Goal: Task Accomplishment & Management: Manage account settings

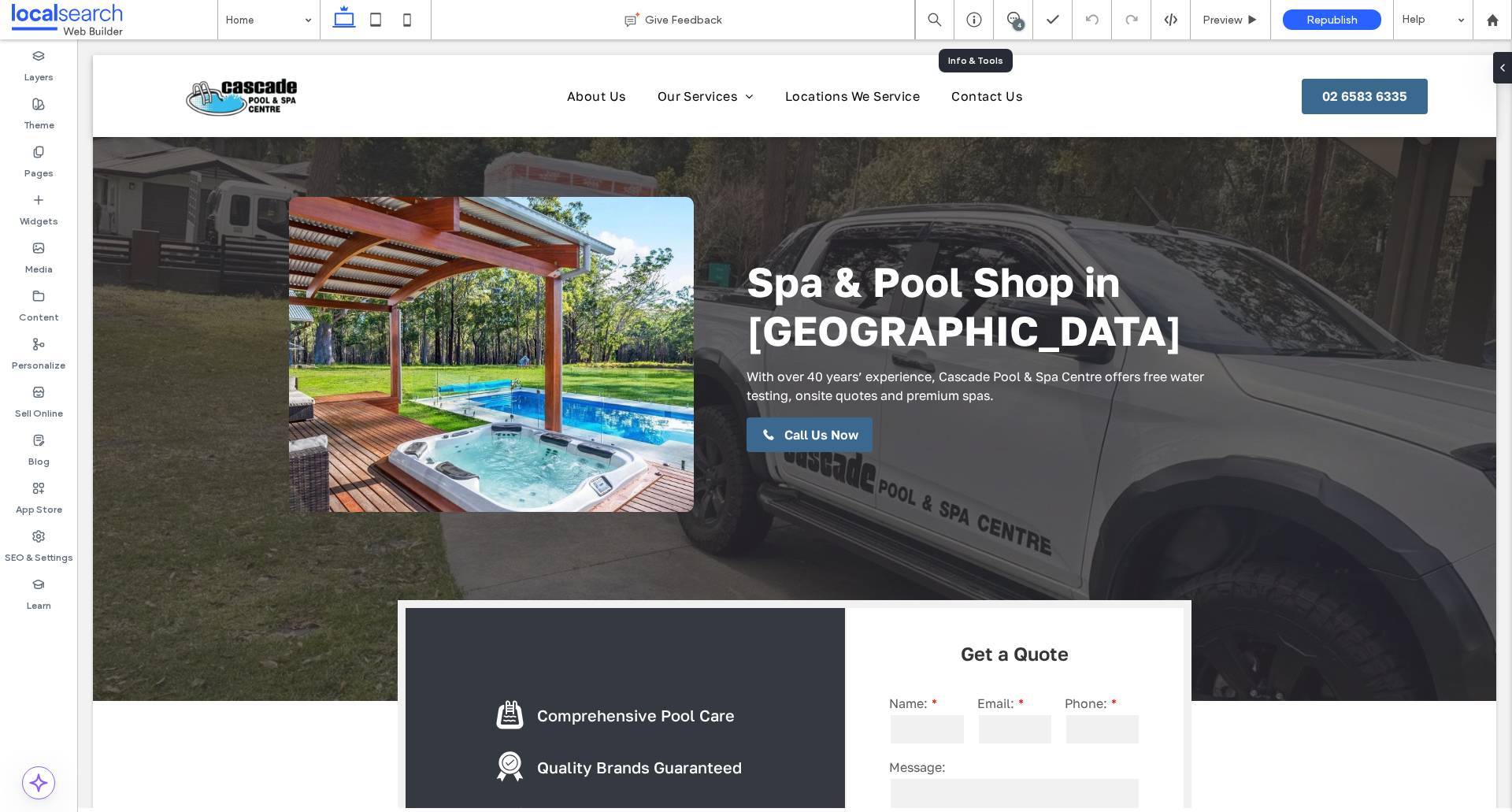
click at [1015, 24] on div "4" at bounding box center [1019, 25] width 11 height 11
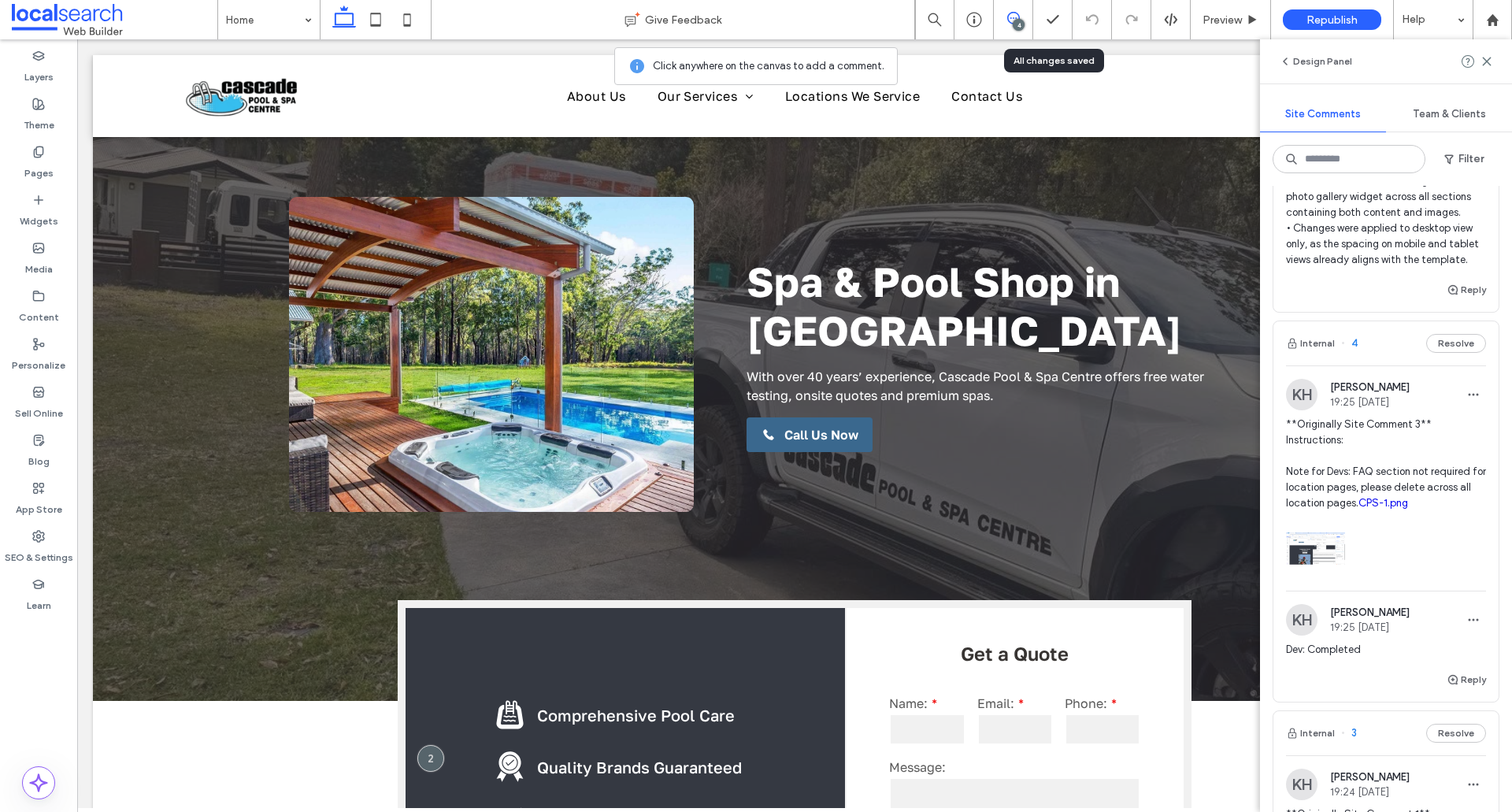
scroll to position [236, 0]
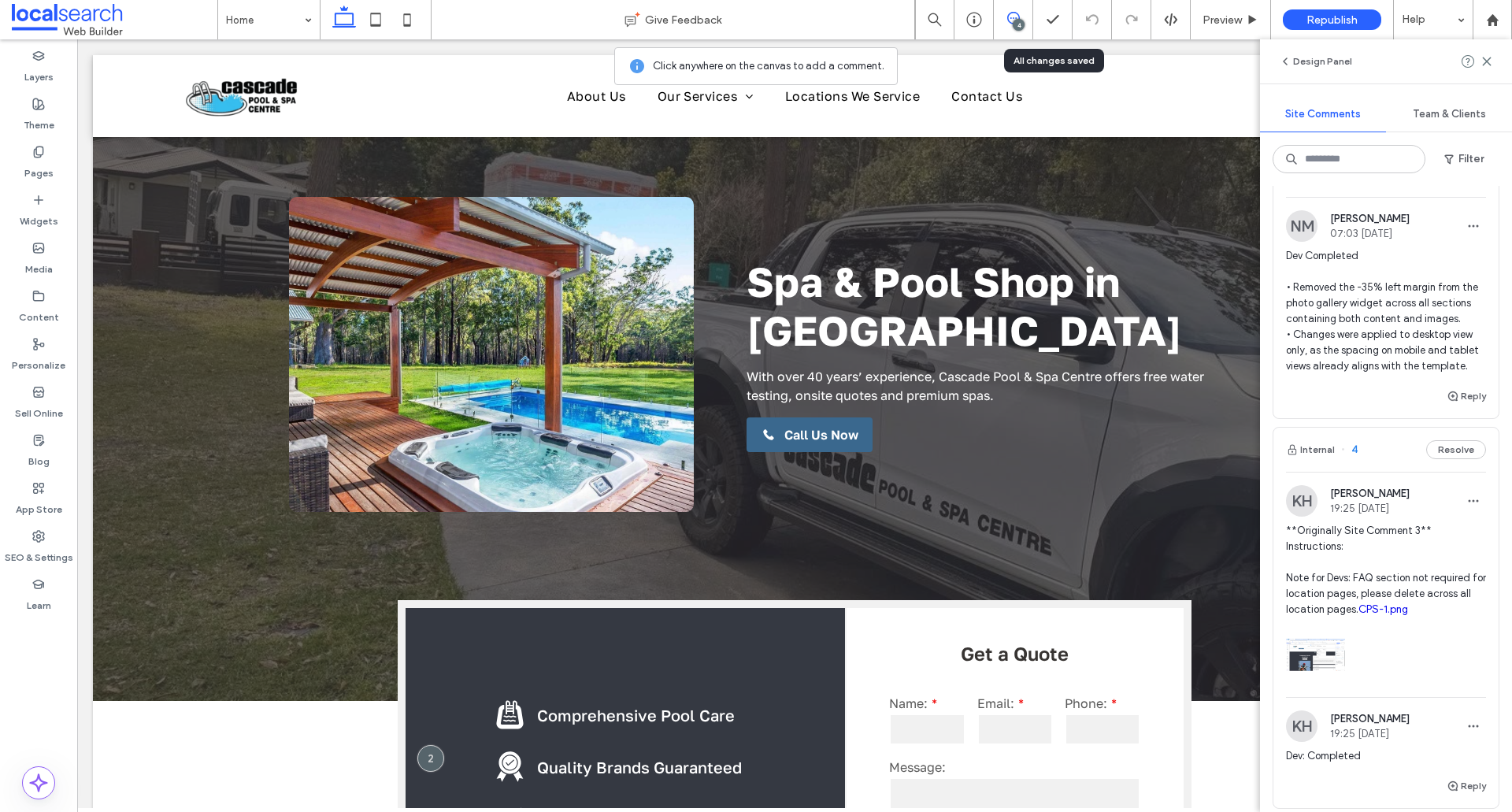
click at [1396, 387] on div "Dev Completed • Removed the -35% left margin from the photo gallery widget acro…" at bounding box center [1386, 317] width 200 height 139
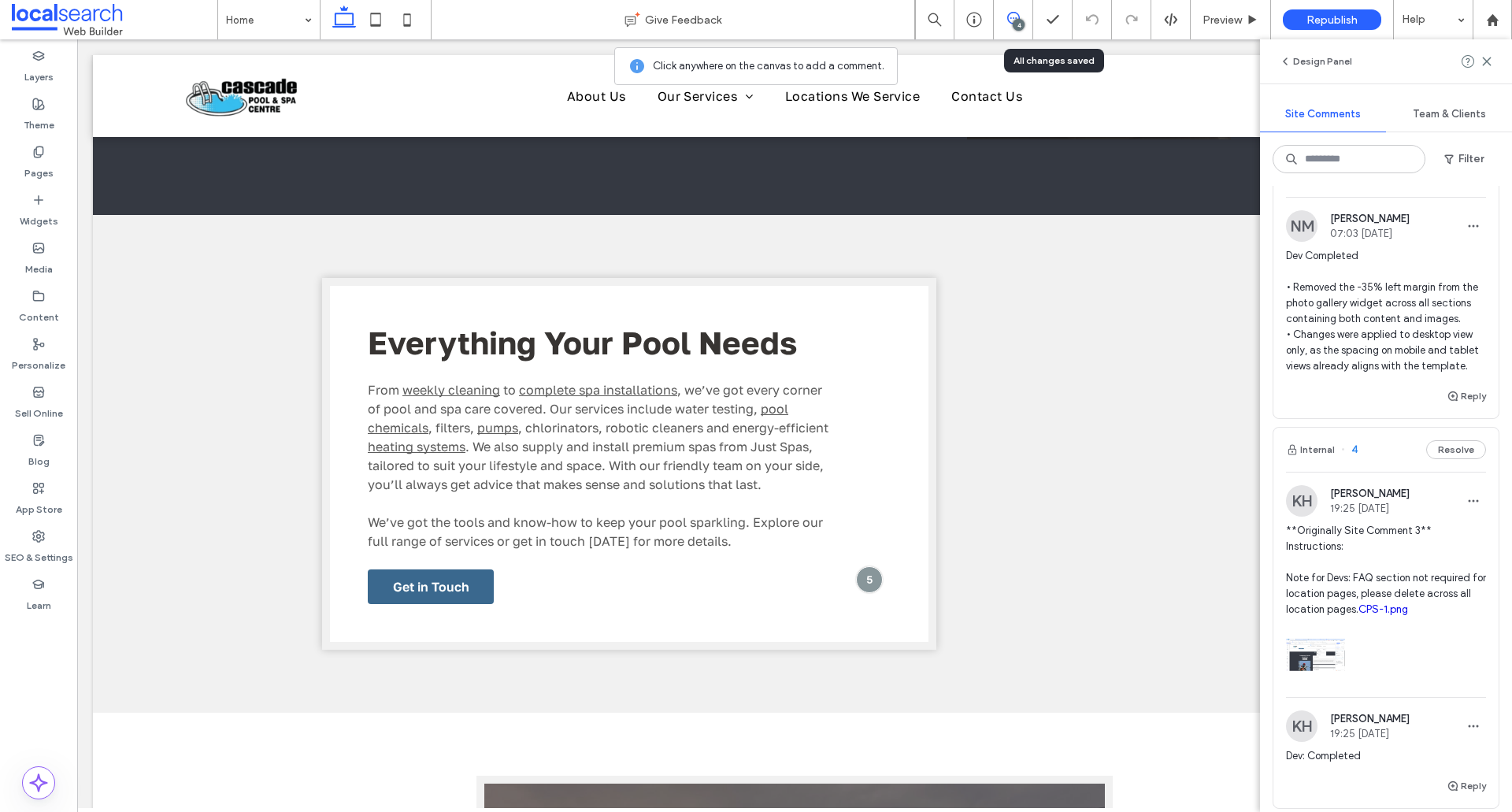
scroll to position [2036, 0]
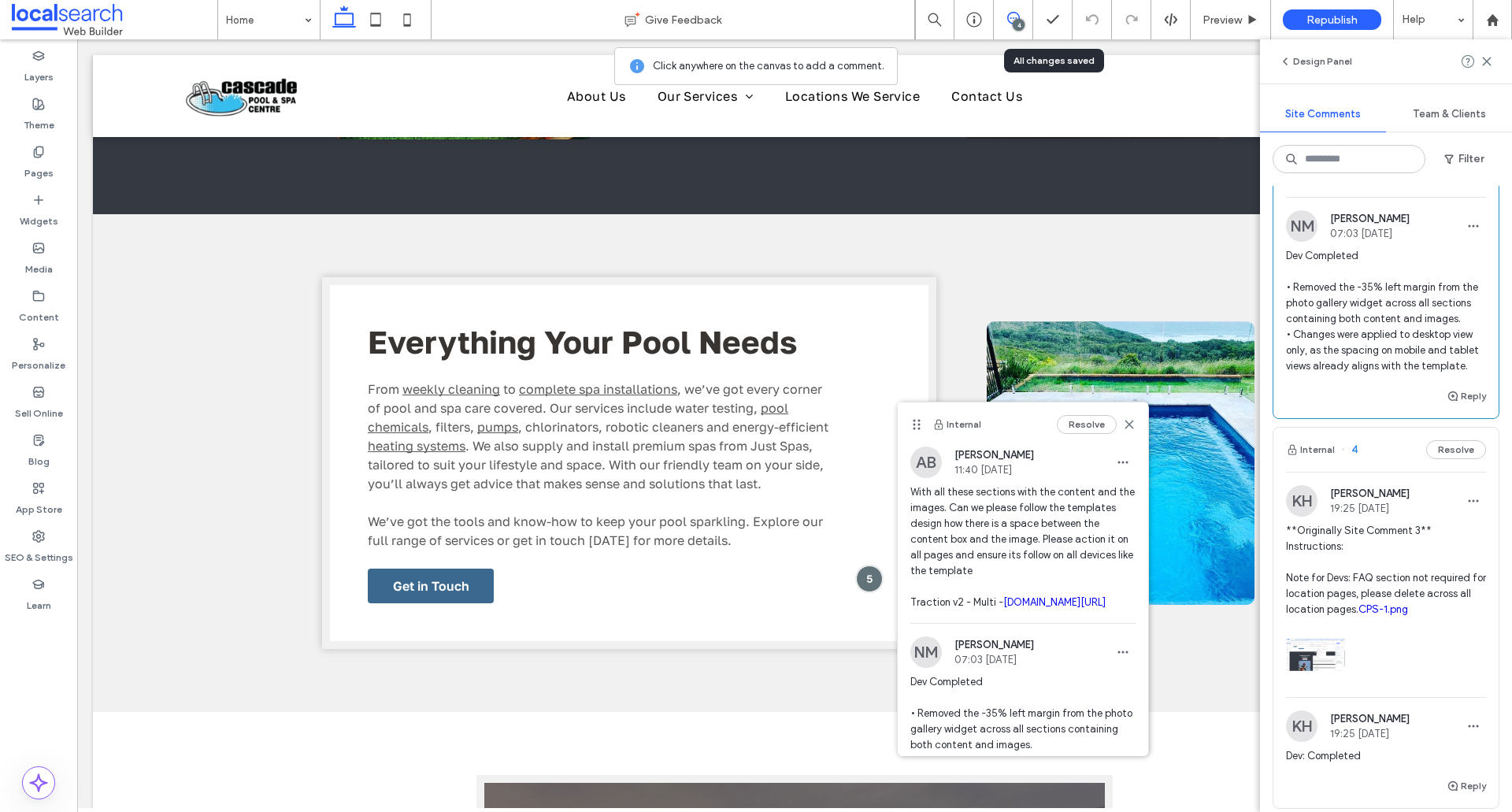
click at [1003, 608] on link "[DOMAIN_NAME][URL]" at bounding box center [1054, 602] width 103 height 11
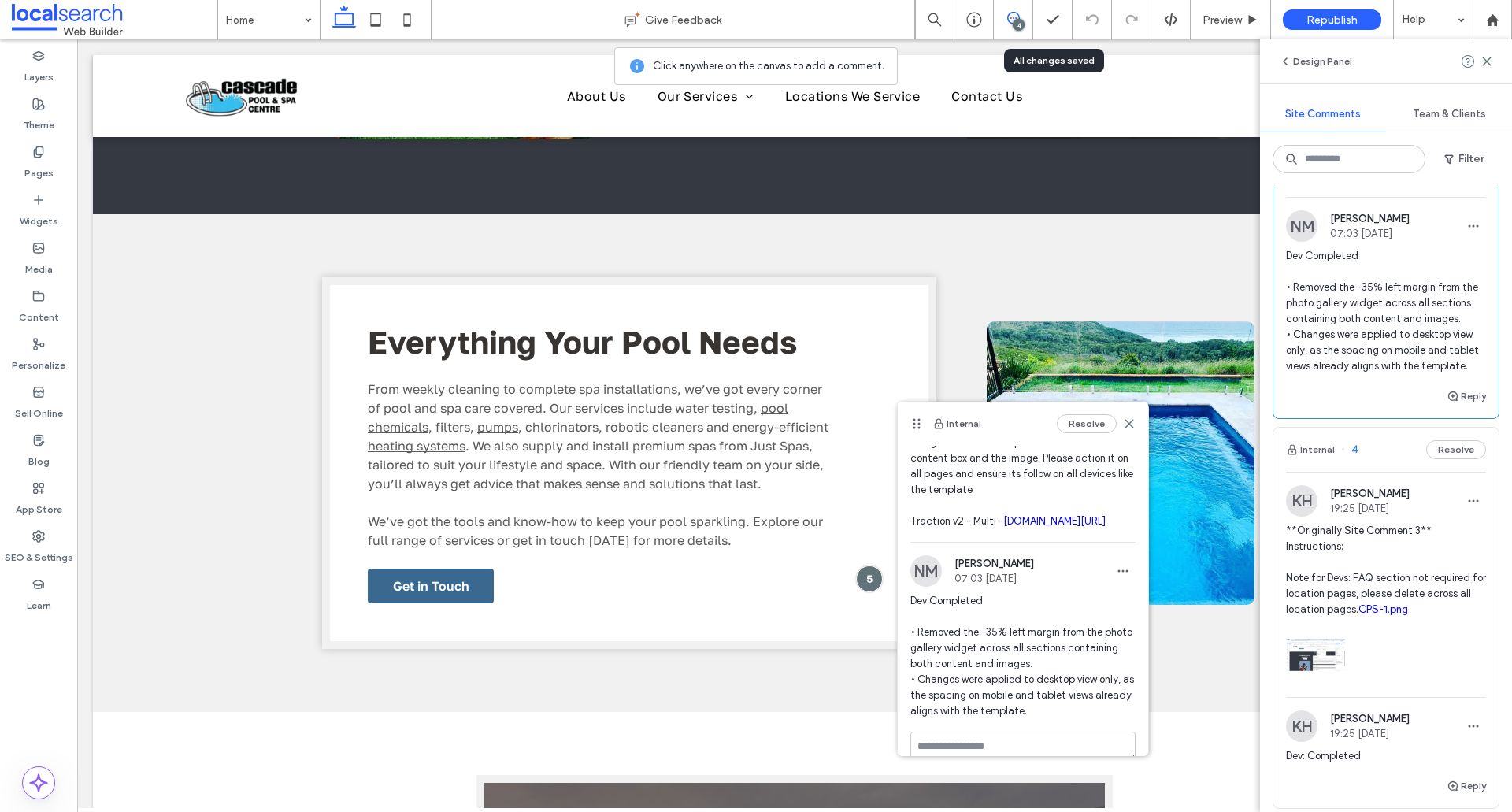
scroll to position [151, 0]
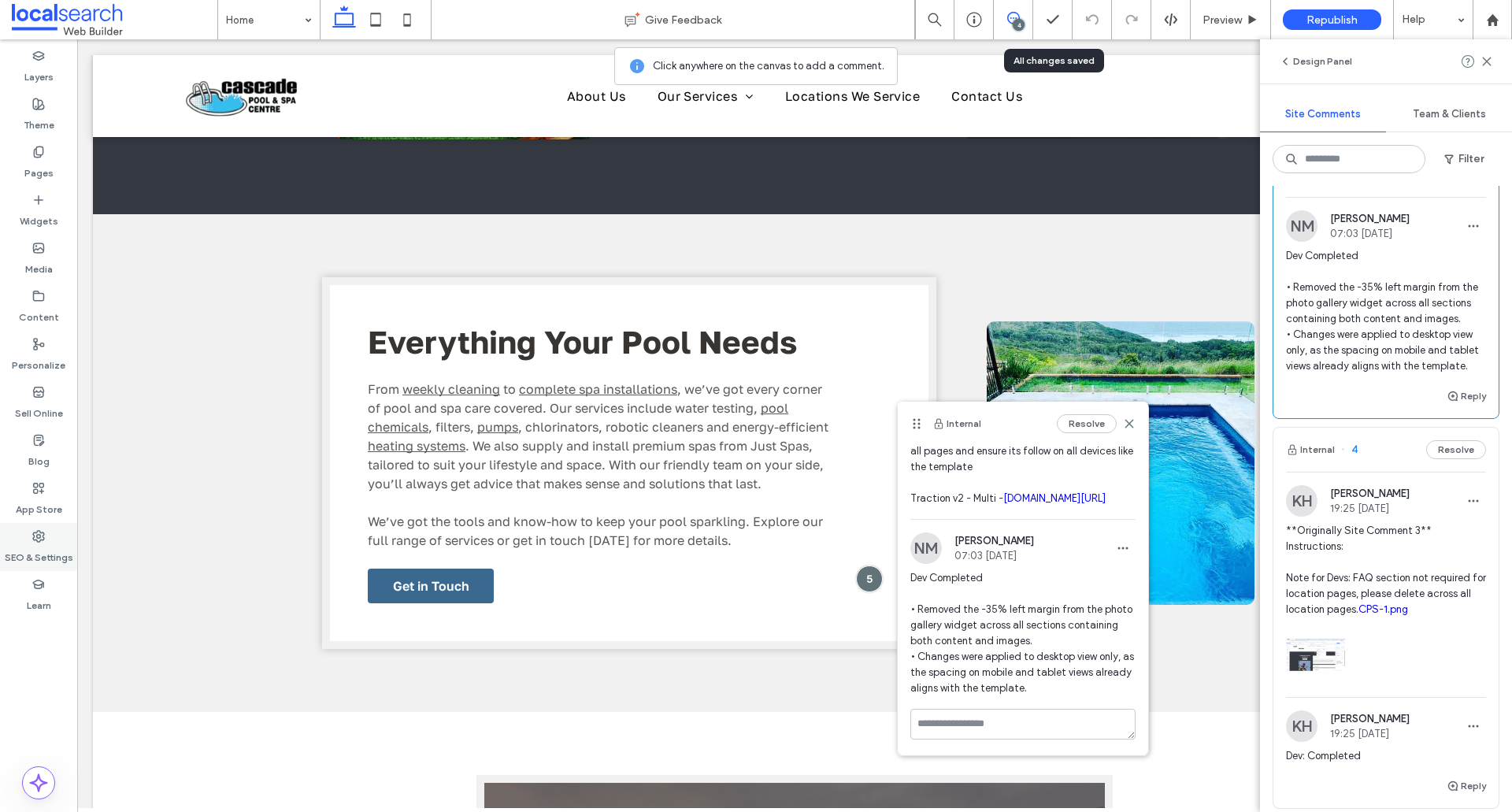
click at [53, 530] on div "SEO & Settings" at bounding box center [39, 547] width 77 height 48
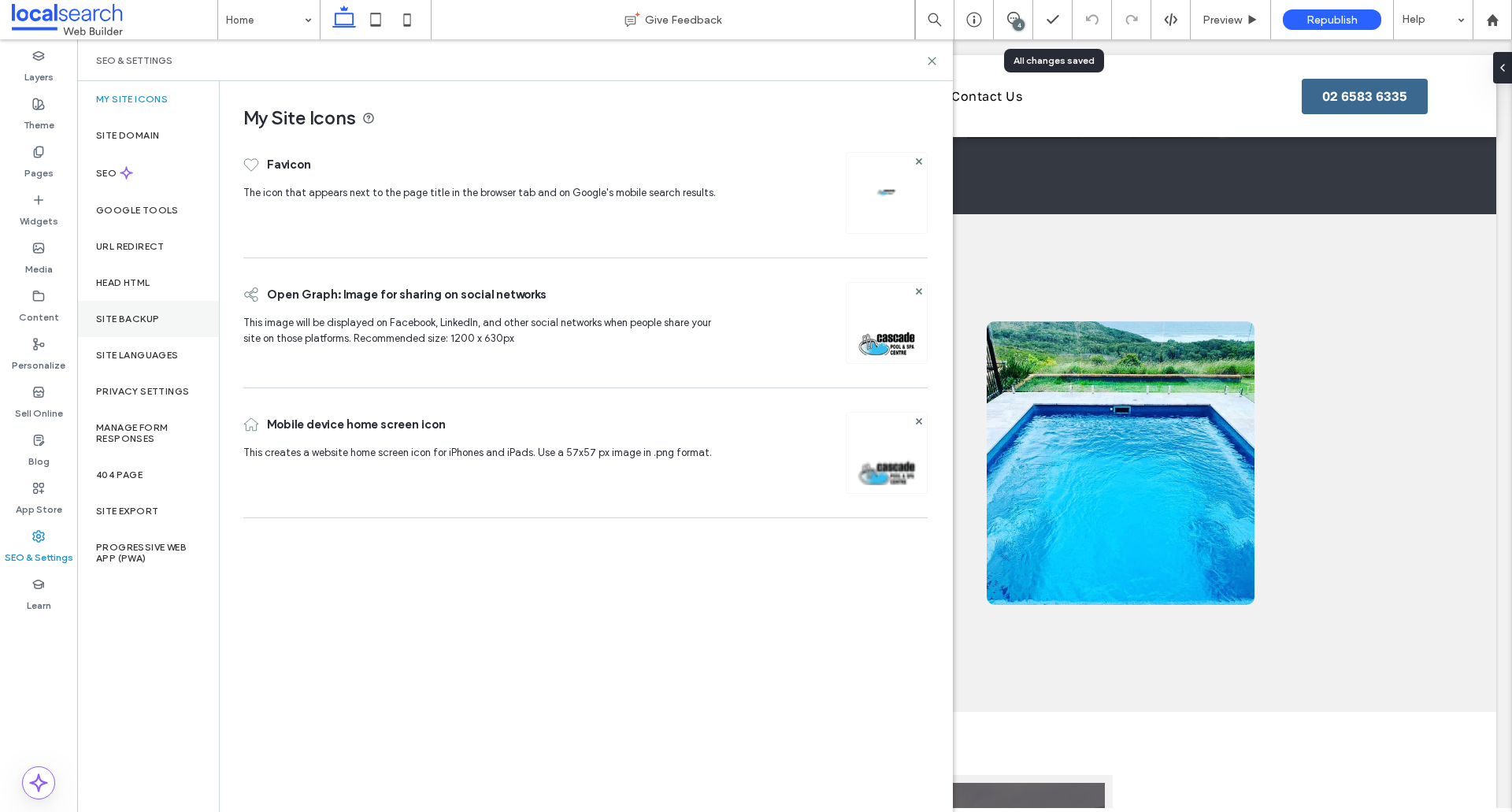
click at [139, 328] on div "Site Backup" at bounding box center [148, 319] width 142 height 36
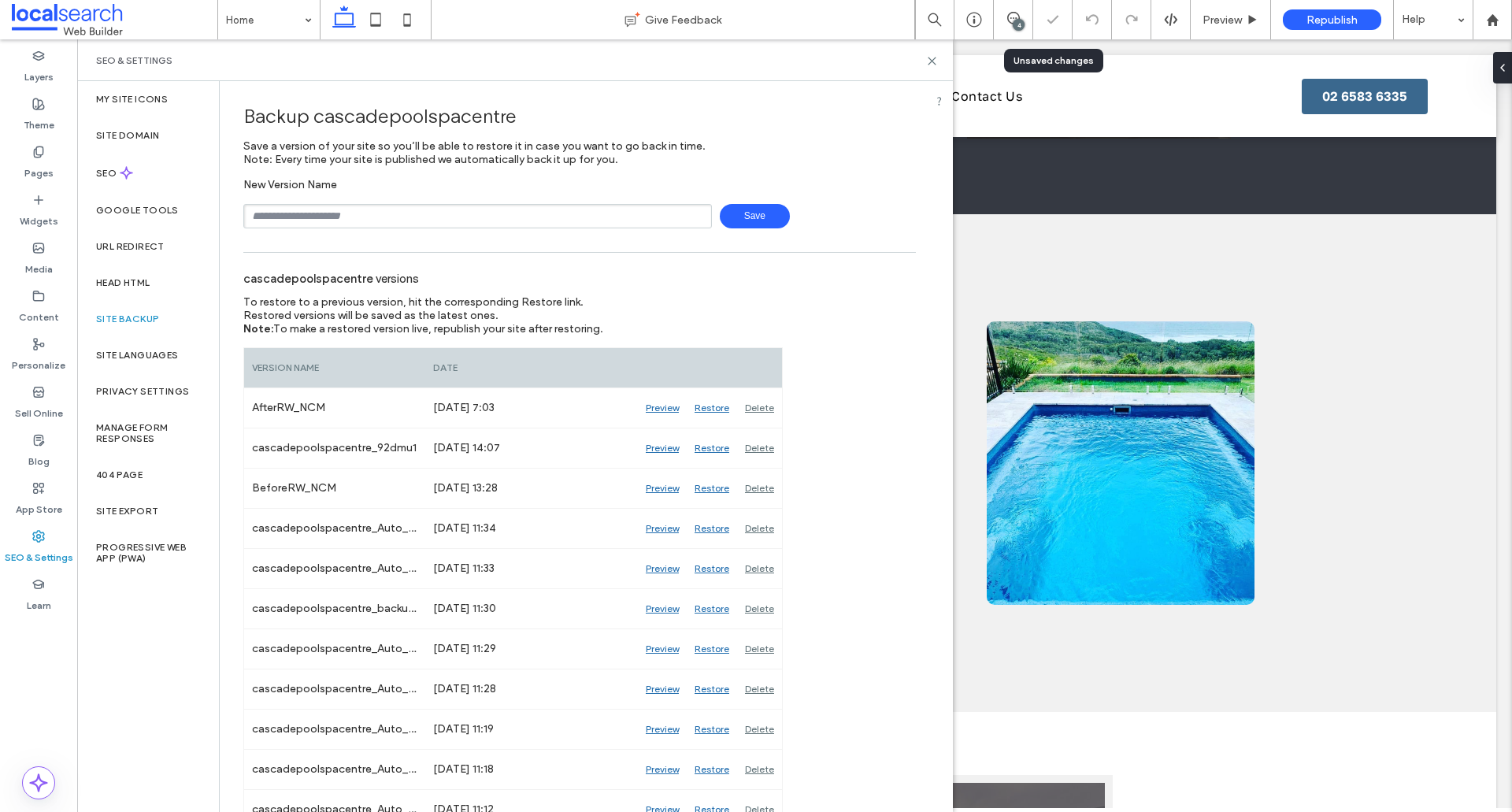
click at [337, 218] on input "text" at bounding box center [477, 216] width 469 height 25
type input "**********"
click at [759, 213] on span "Save" at bounding box center [754, 216] width 70 height 25
click at [656, 530] on div "Preview" at bounding box center [662, 529] width 48 height 39
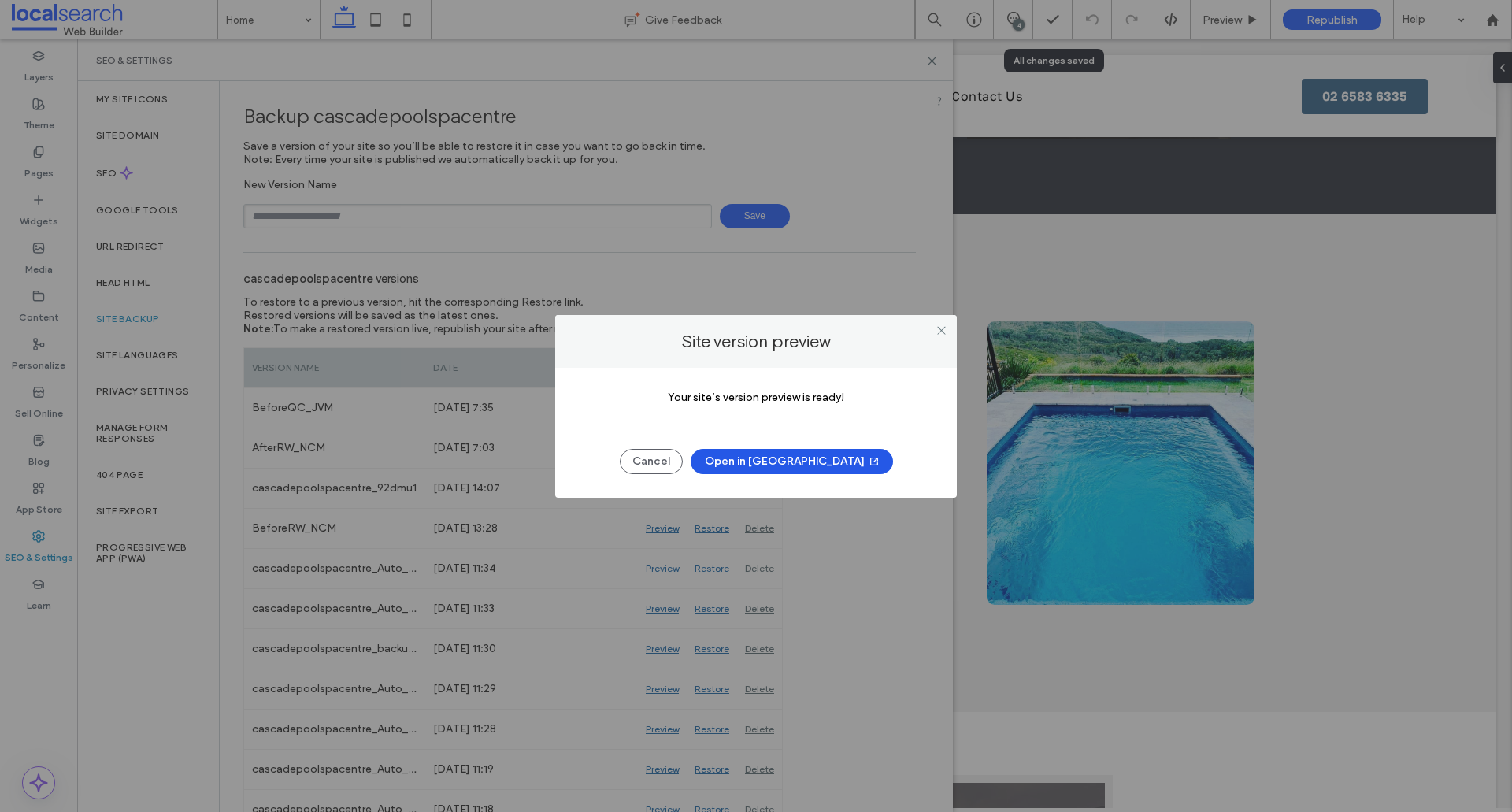
click at [825, 467] on button "Open in New Tab" at bounding box center [791, 461] width 203 height 25
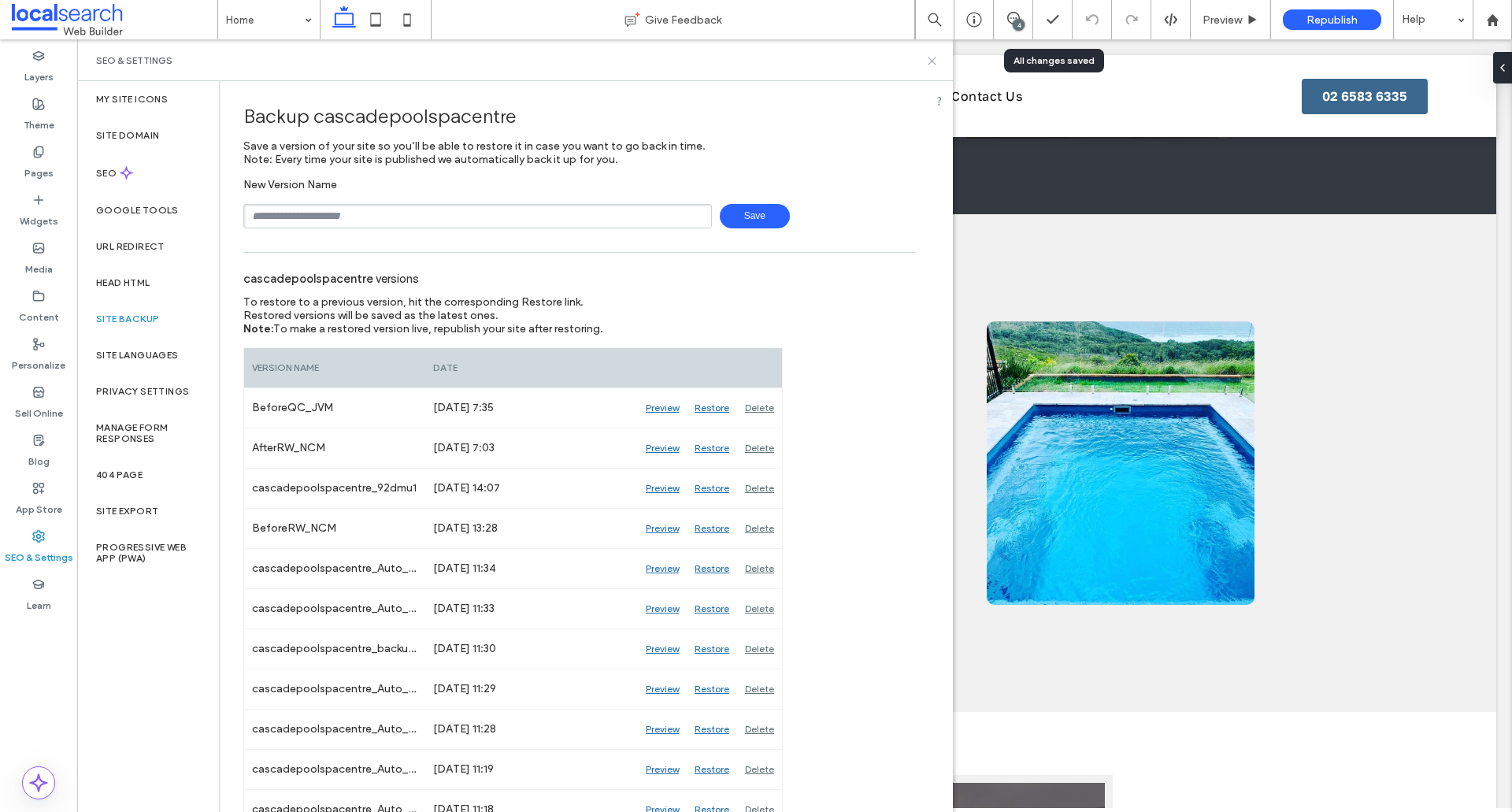
click at [930, 62] on use at bounding box center [932, 61] width 7 height 7
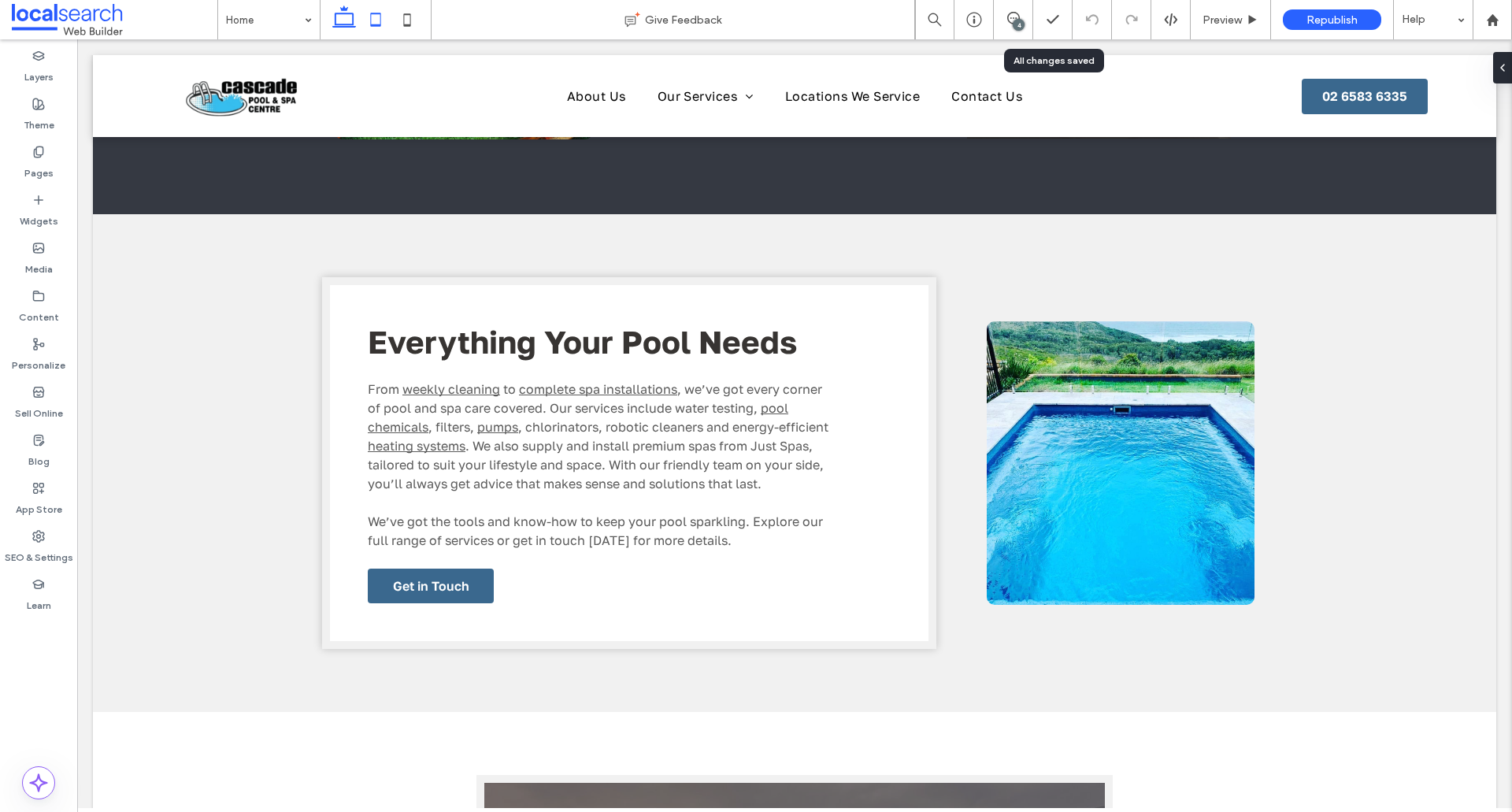
click at [380, 29] on icon at bounding box center [375, 20] width 31 height 31
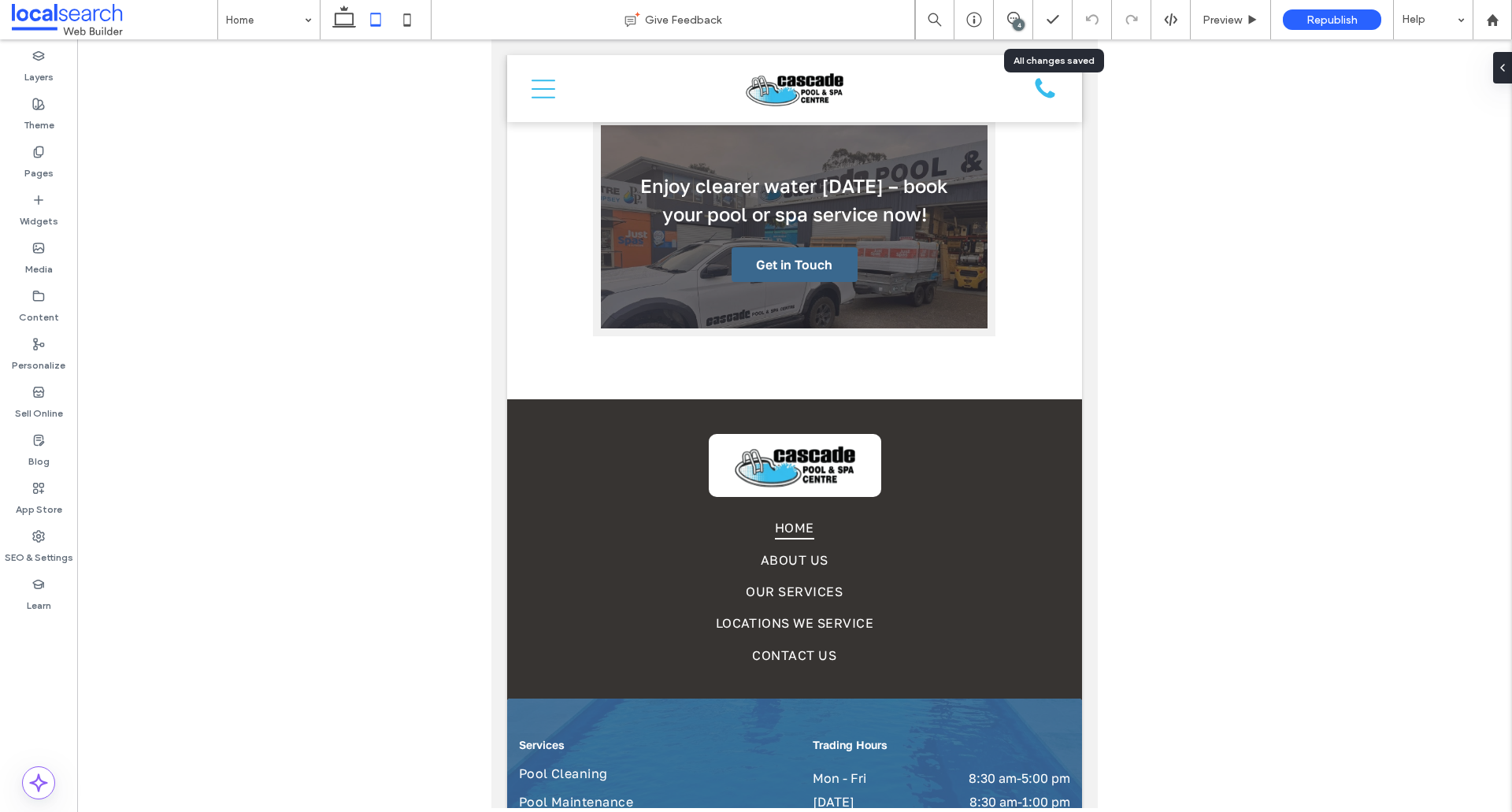
scroll to position [3199, 0]
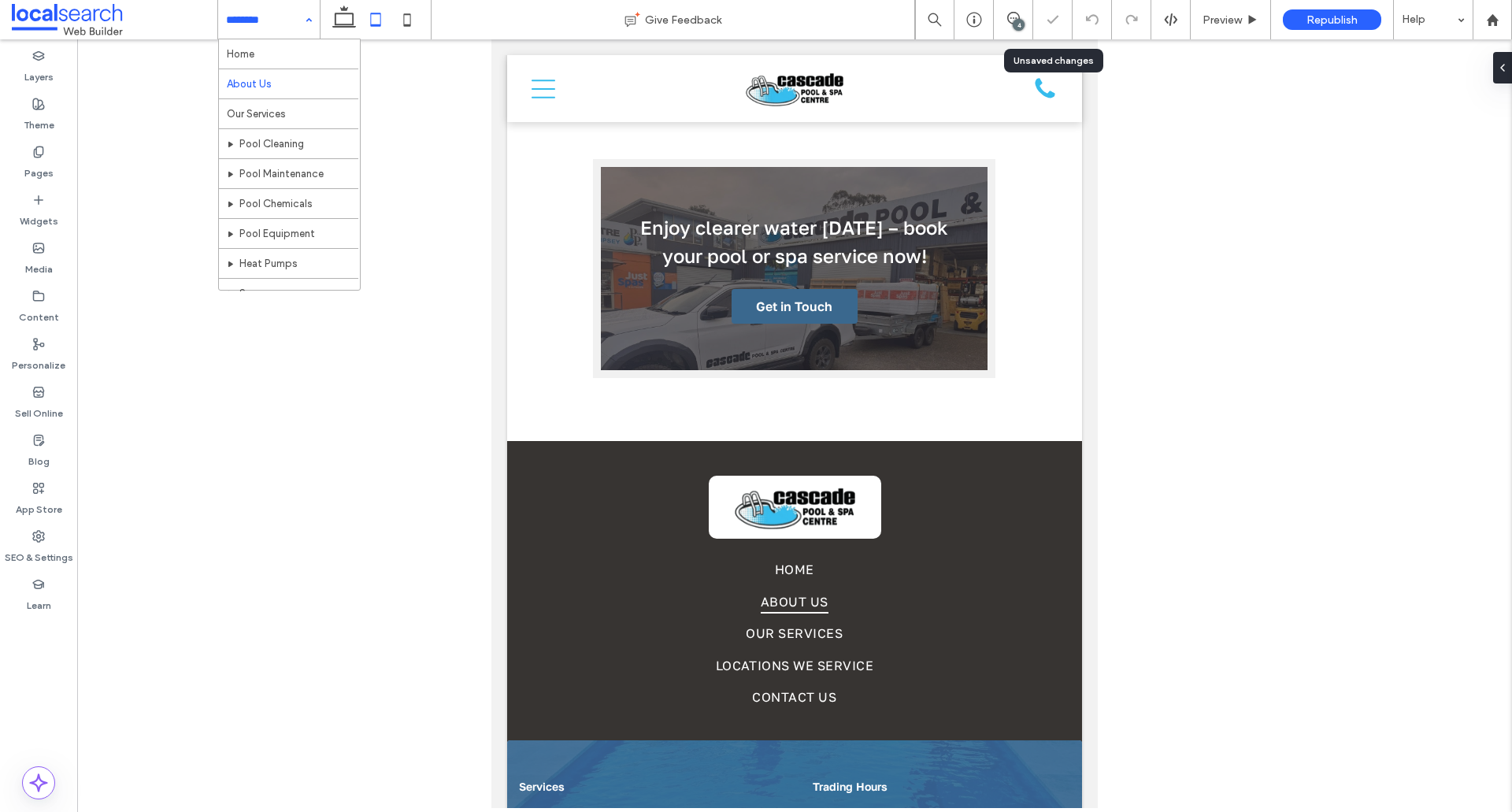
click at [251, 8] on input at bounding box center [264, 20] width 78 height 39
click at [255, 29] on div at bounding box center [756, 406] width 1512 height 812
click at [282, 26] on div "About Us Give Feedback 4 Preview Republish Help Design Panel Site Comments Team…" at bounding box center [756, 406] width 1512 height 812
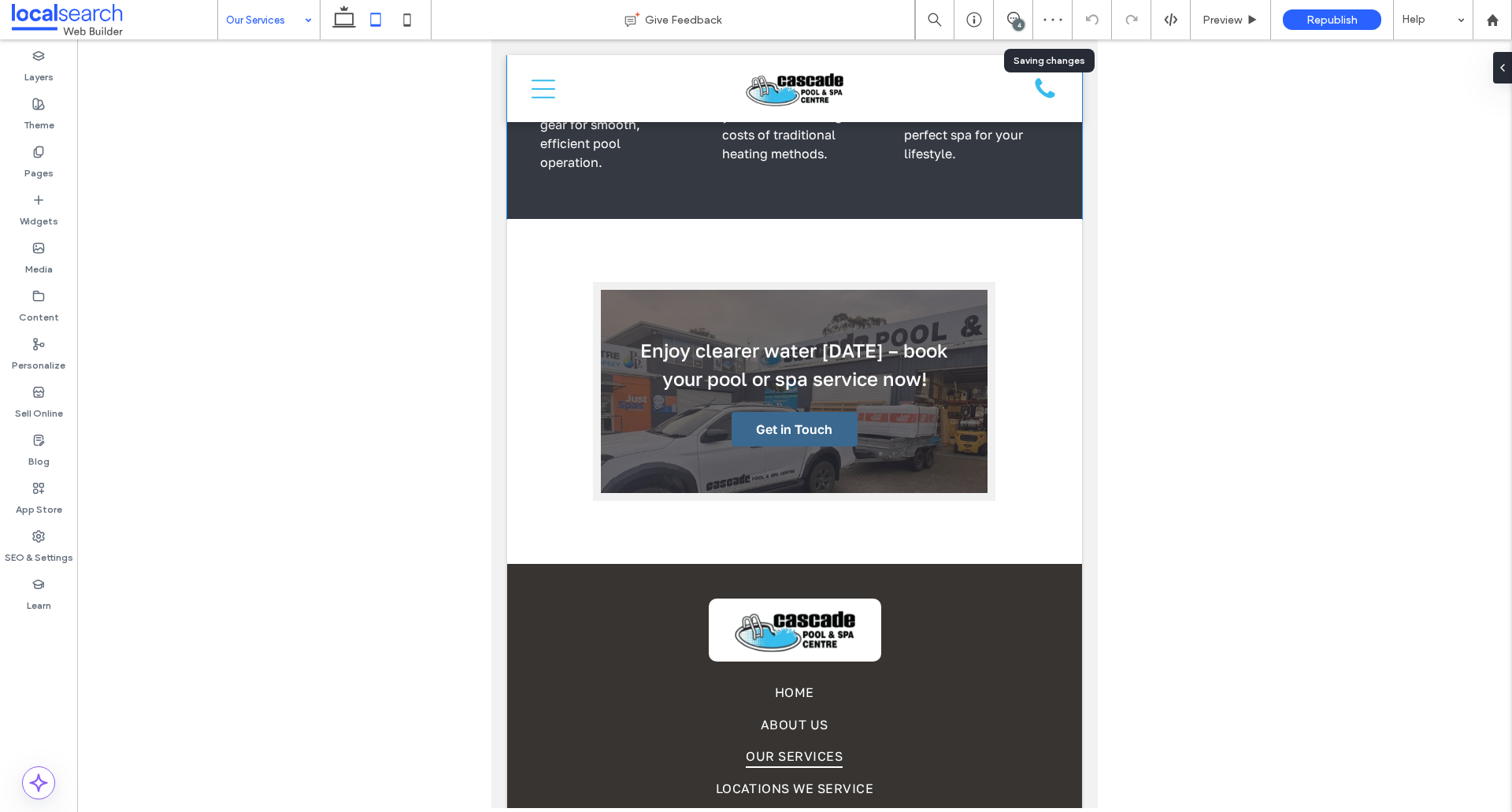
scroll to position [1496, 0]
click at [275, 31] on input at bounding box center [264, 20] width 78 height 39
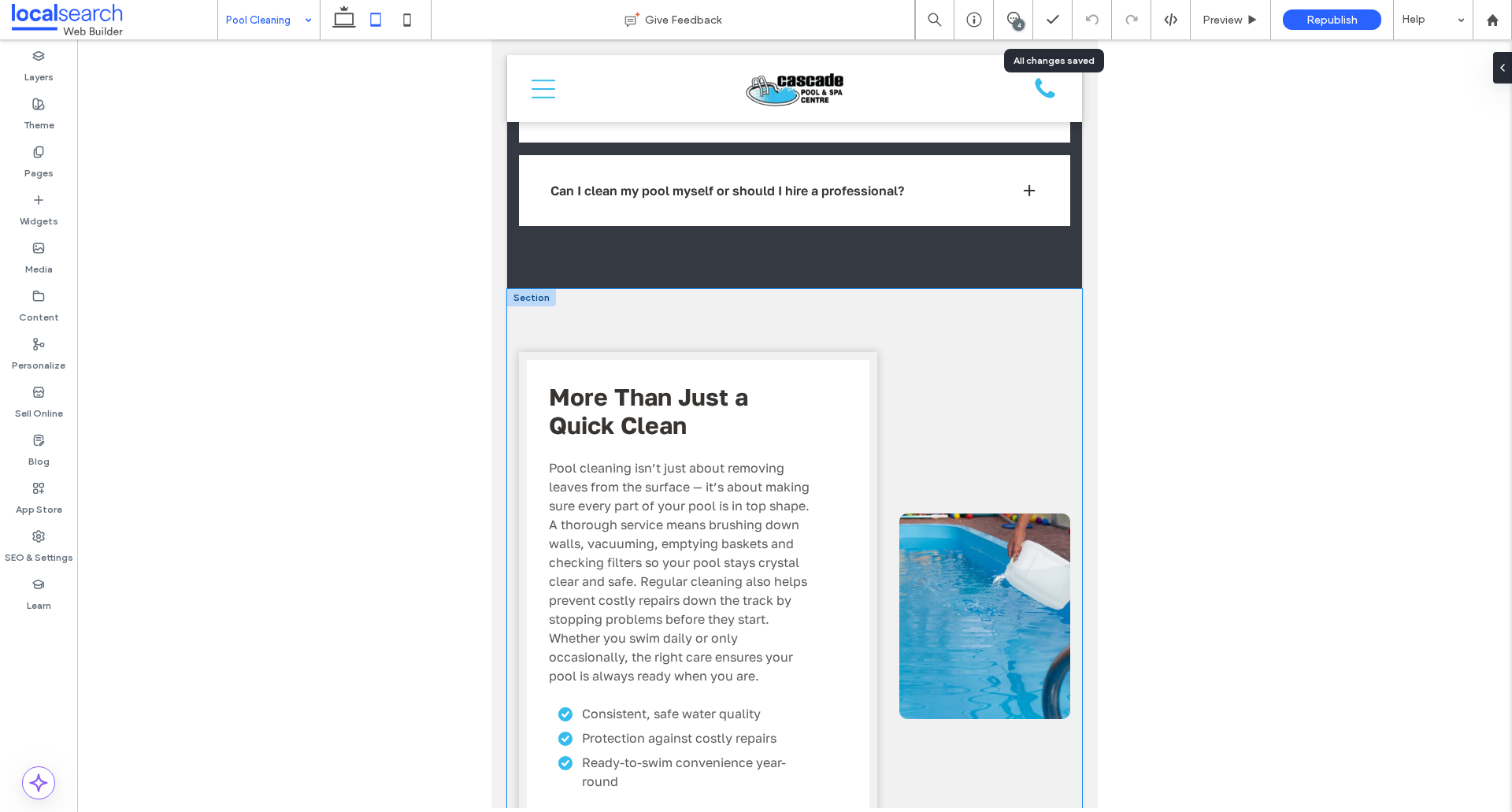
scroll to position [2048, 0]
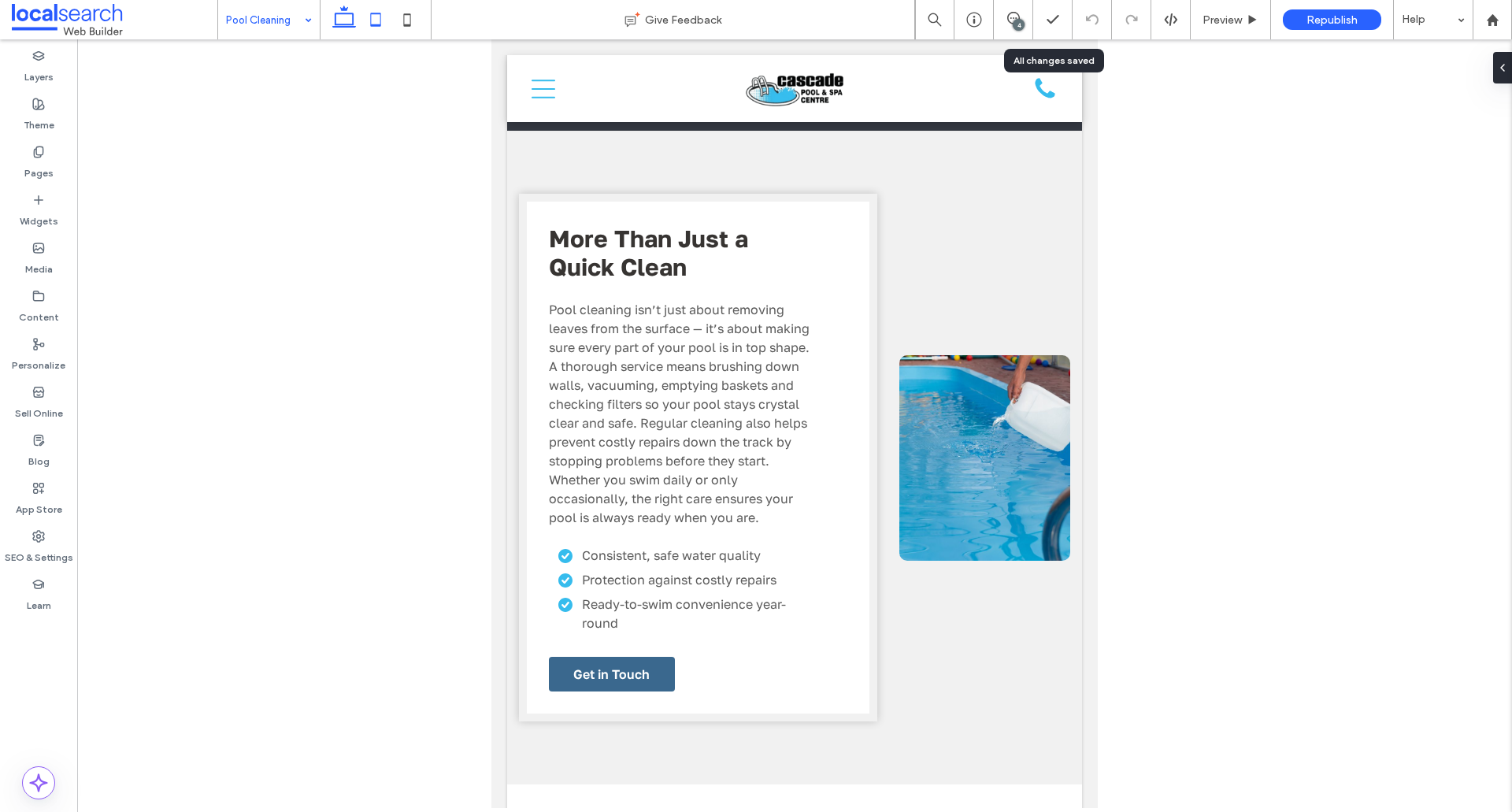
click at [340, 10] on icon at bounding box center [344, 20] width 31 height 31
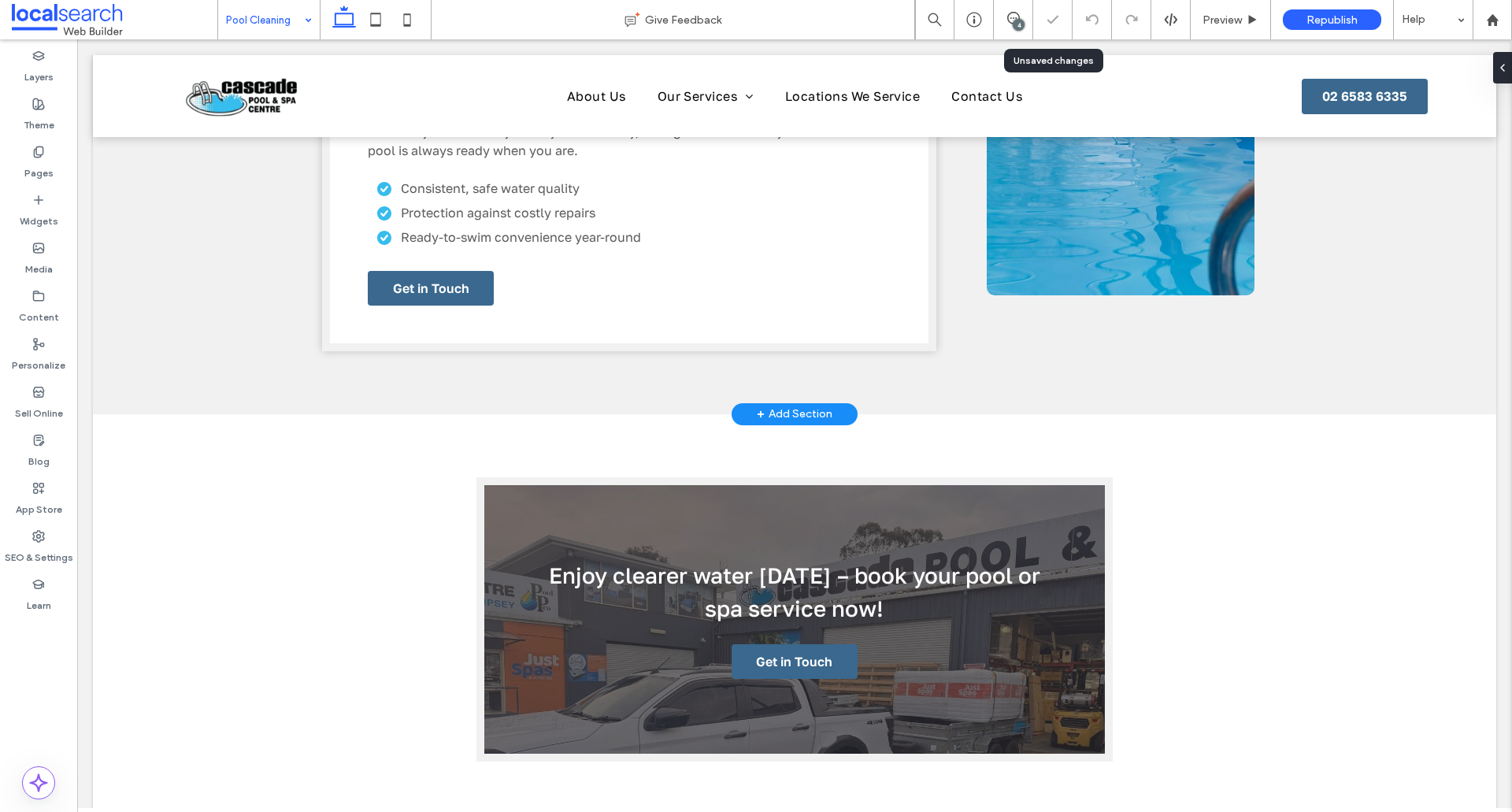
scroll to position [1781, 0]
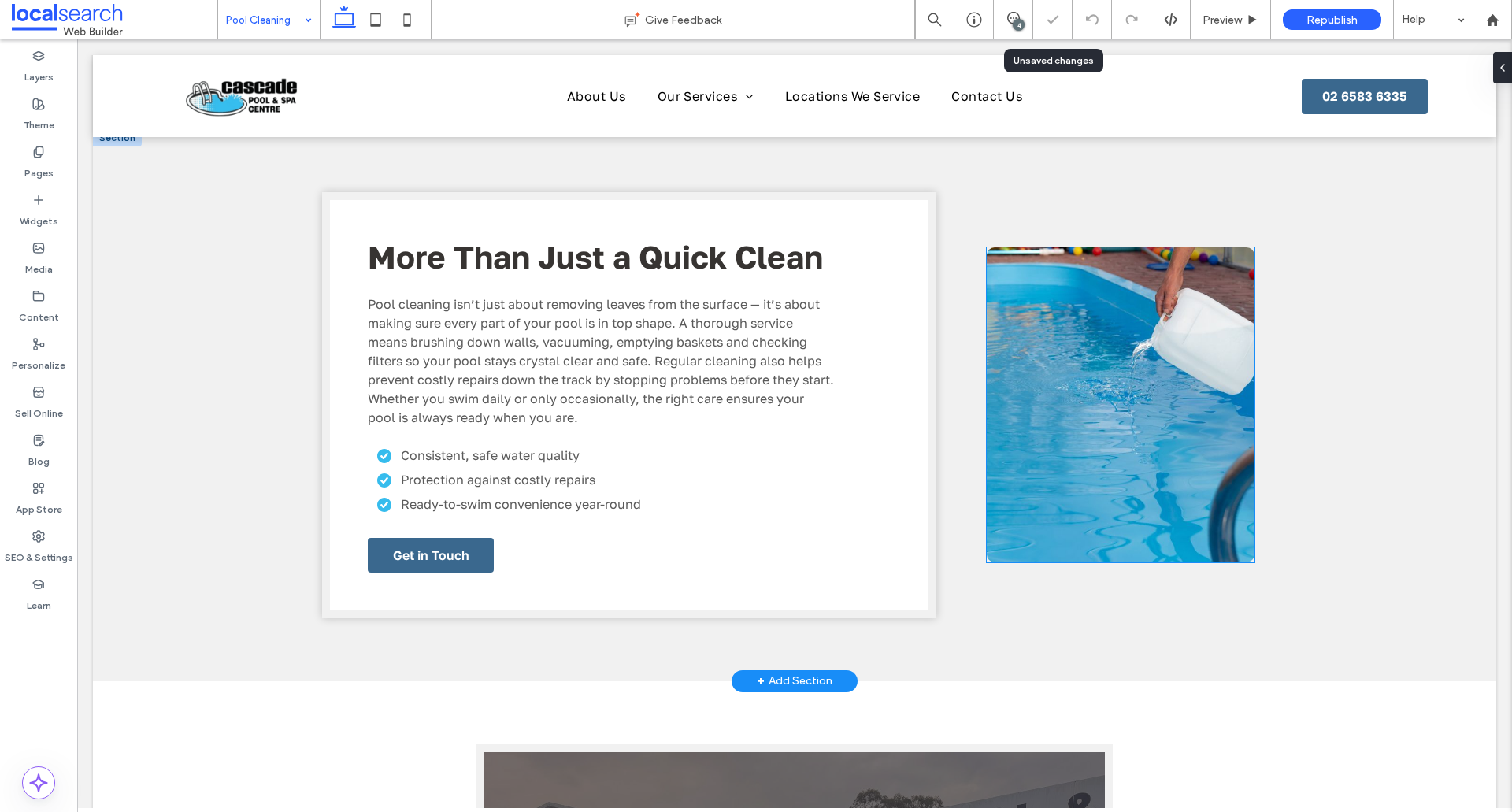
click at [1129, 561] on link at bounding box center [1120, 405] width 268 height 315
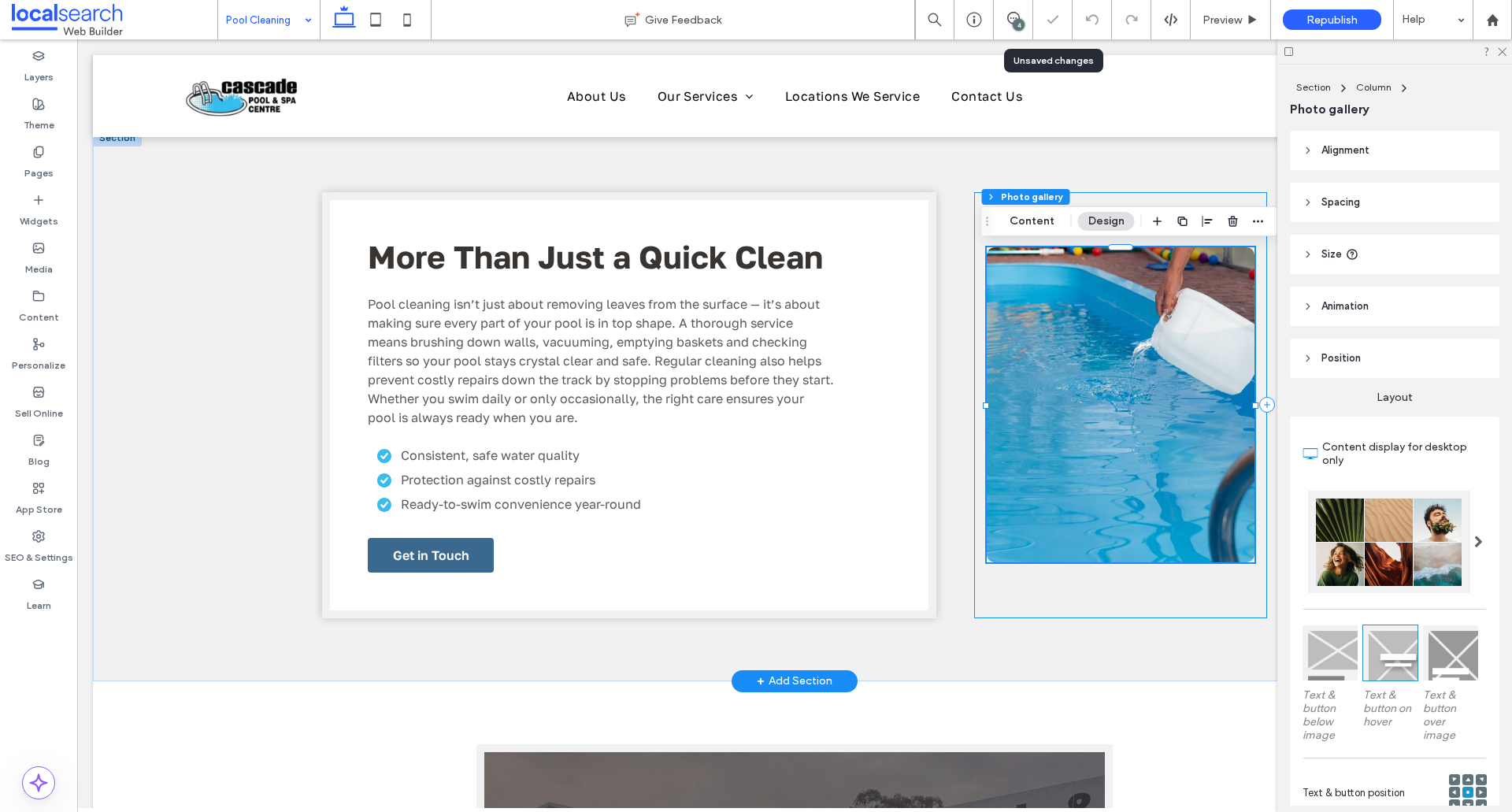
click at [1129, 599] on div at bounding box center [1120, 405] width 293 height 426
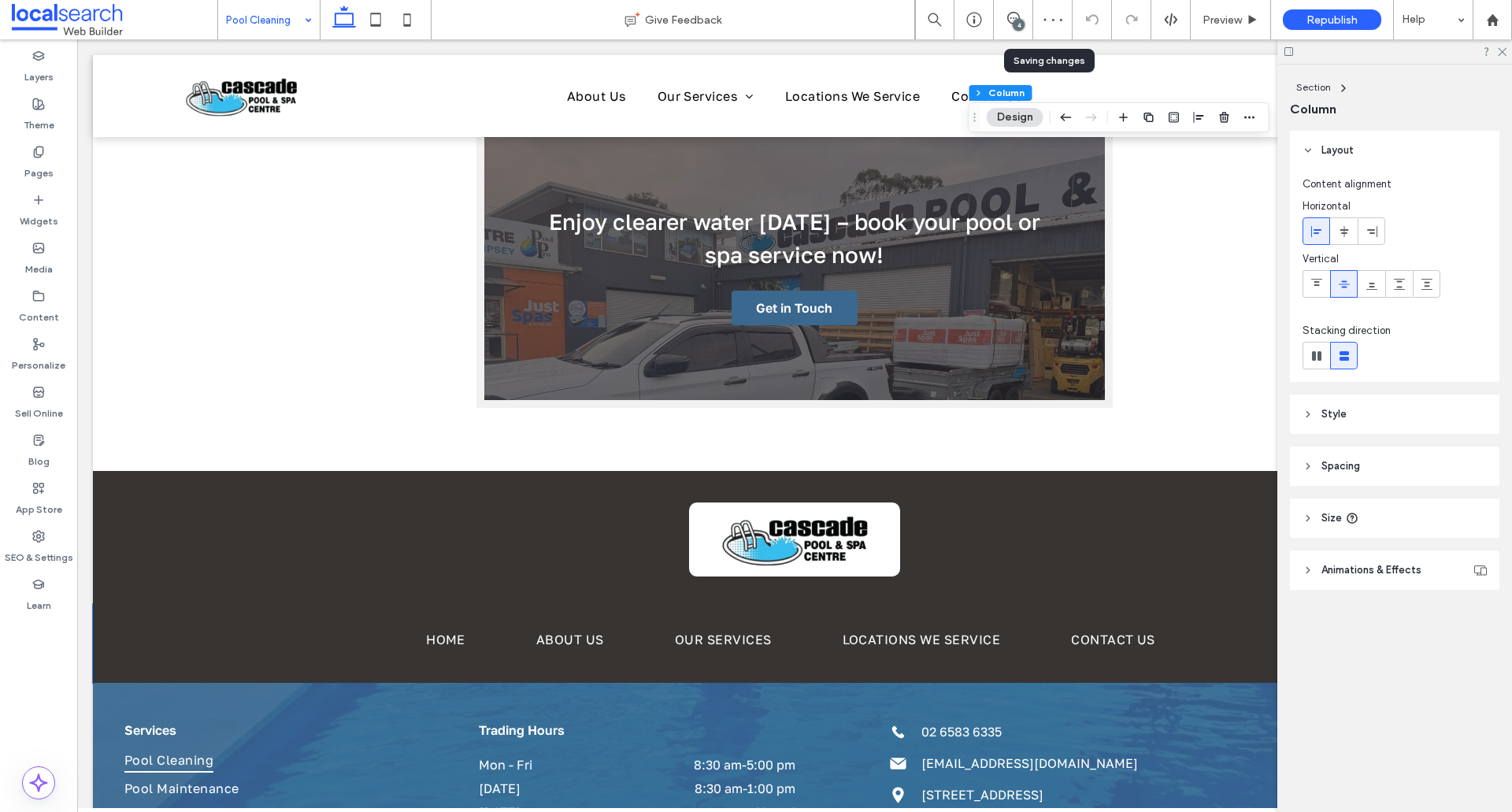
scroll to position [2568, 0]
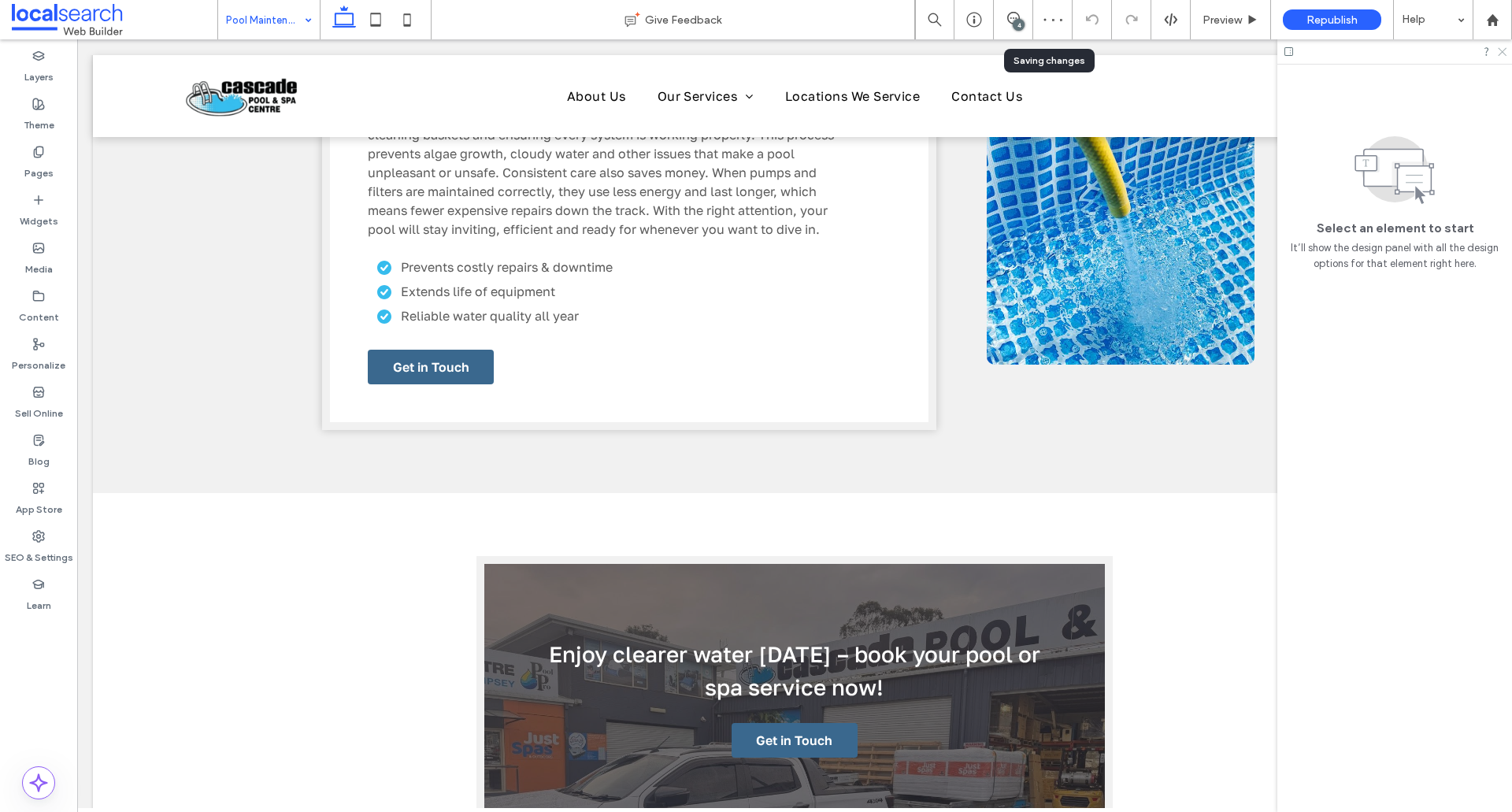
click at [1501, 51] on use at bounding box center [1501, 53] width 9 height 9
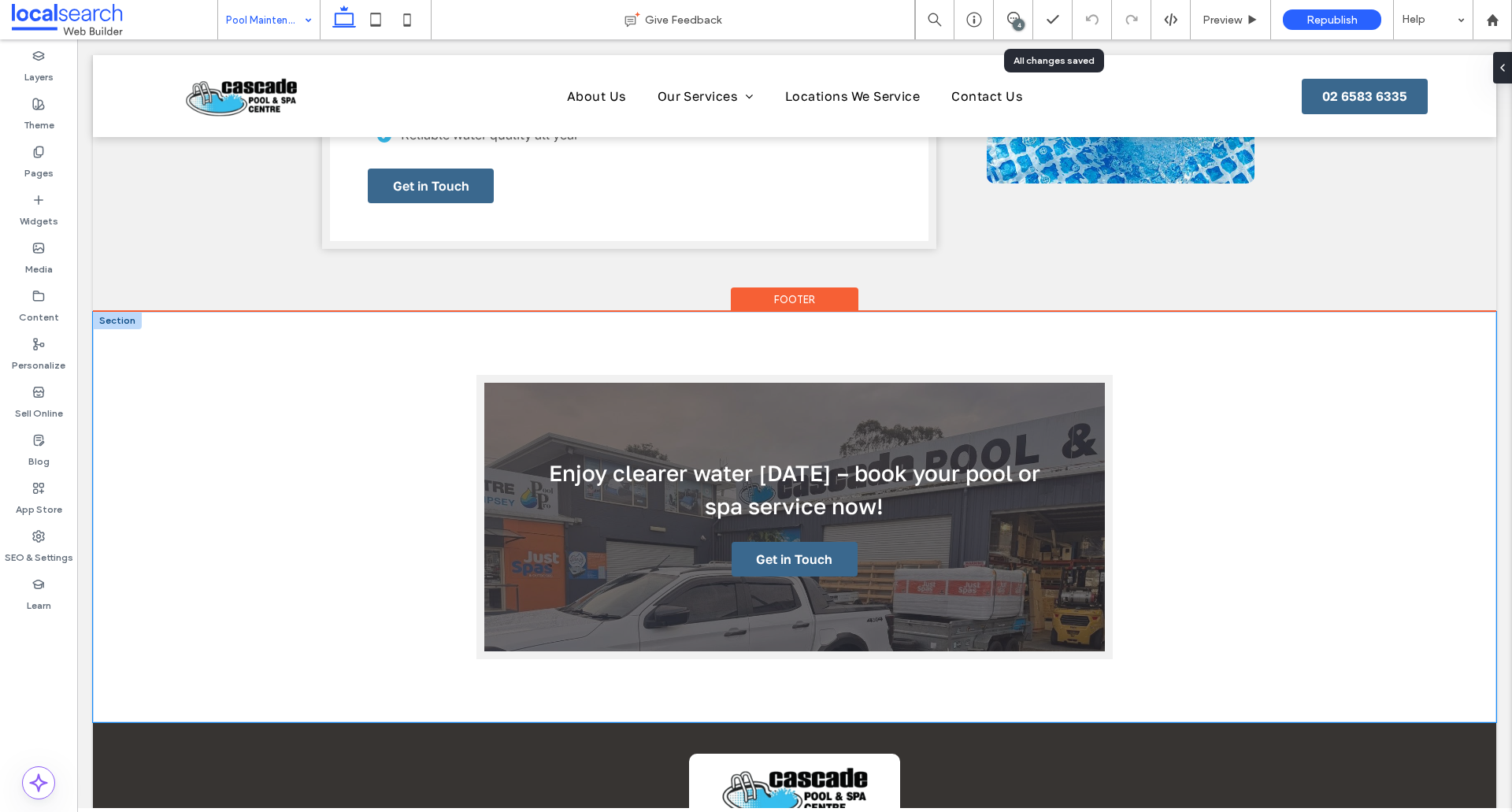
scroll to position [2284, 0]
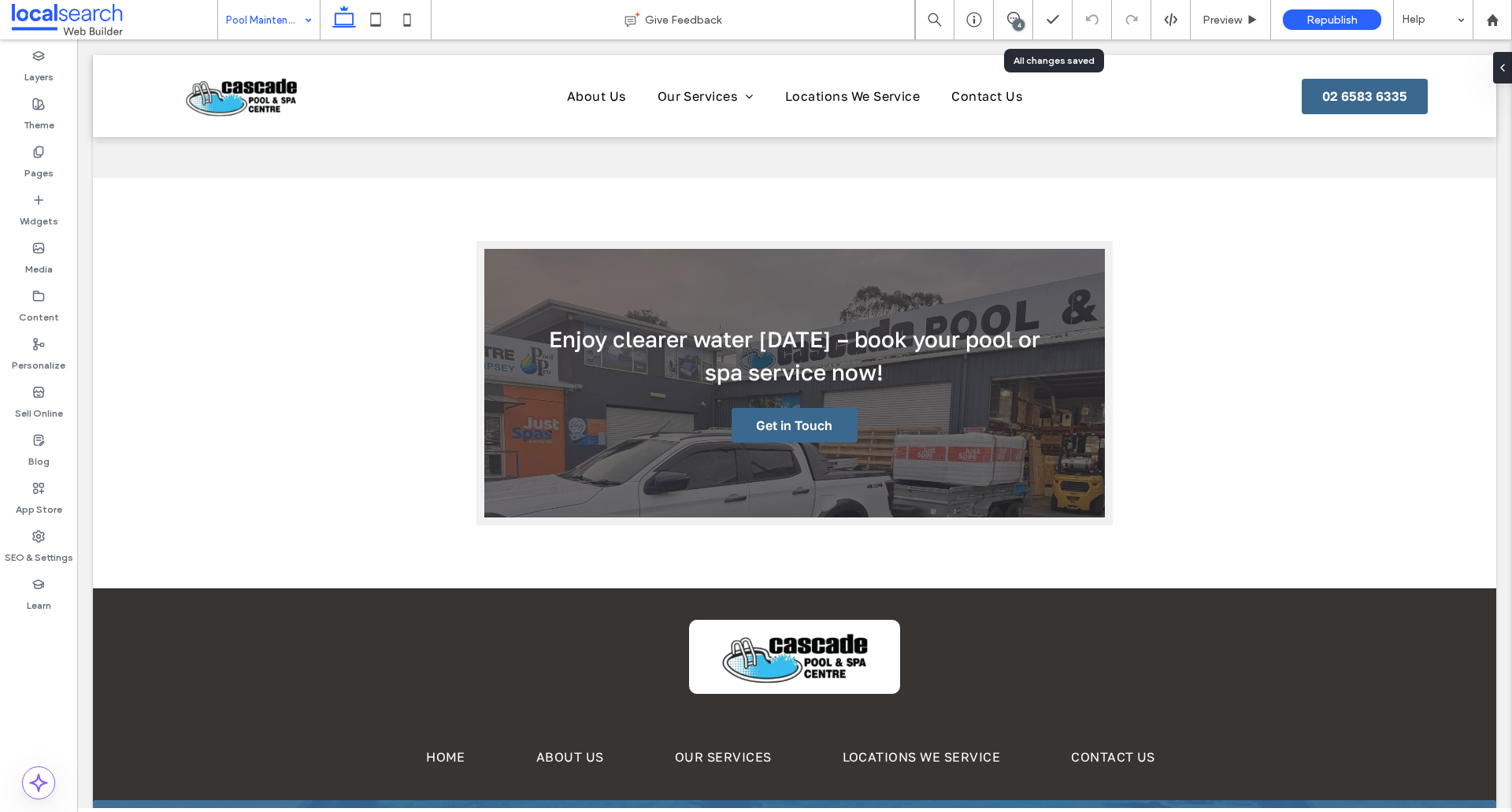
drag, startPoint x: 285, startPoint y: 25, endPoint x: 297, endPoint y: 33, distance: 14.4
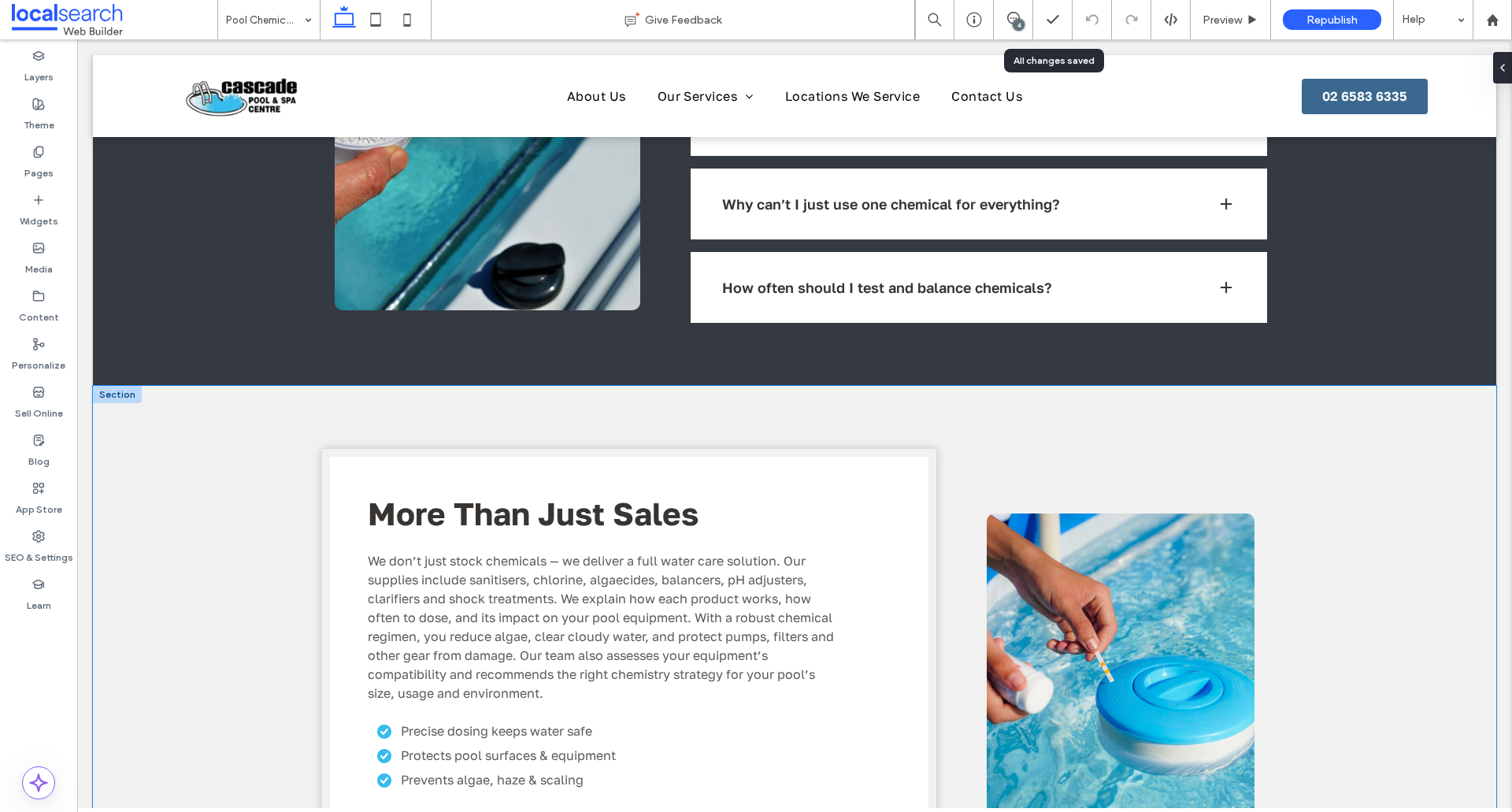
scroll to position [1654, 0]
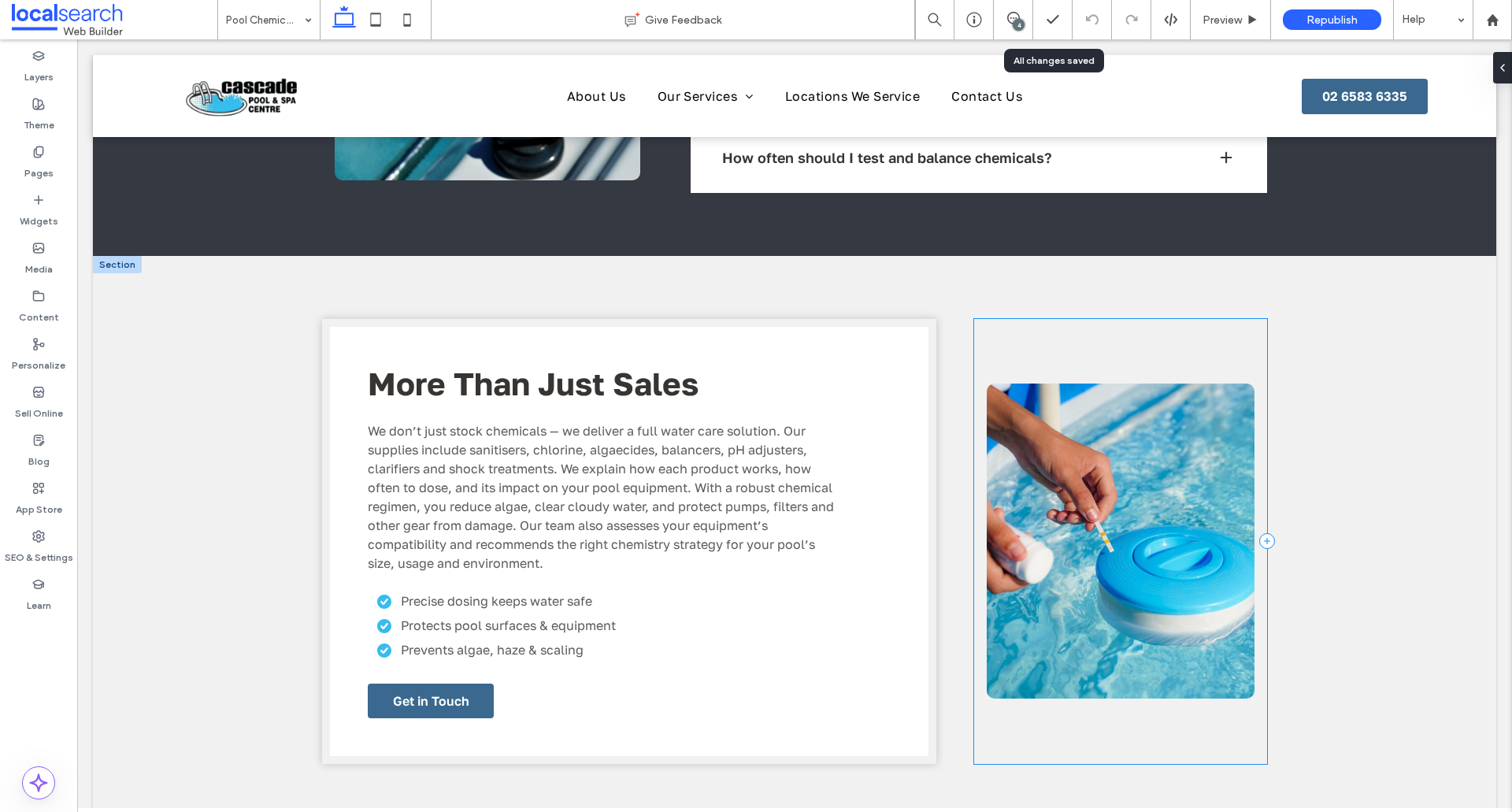
click at [1042, 361] on div at bounding box center [1120, 541] width 293 height 445
click at [1078, 751] on div at bounding box center [1120, 541] width 293 height 445
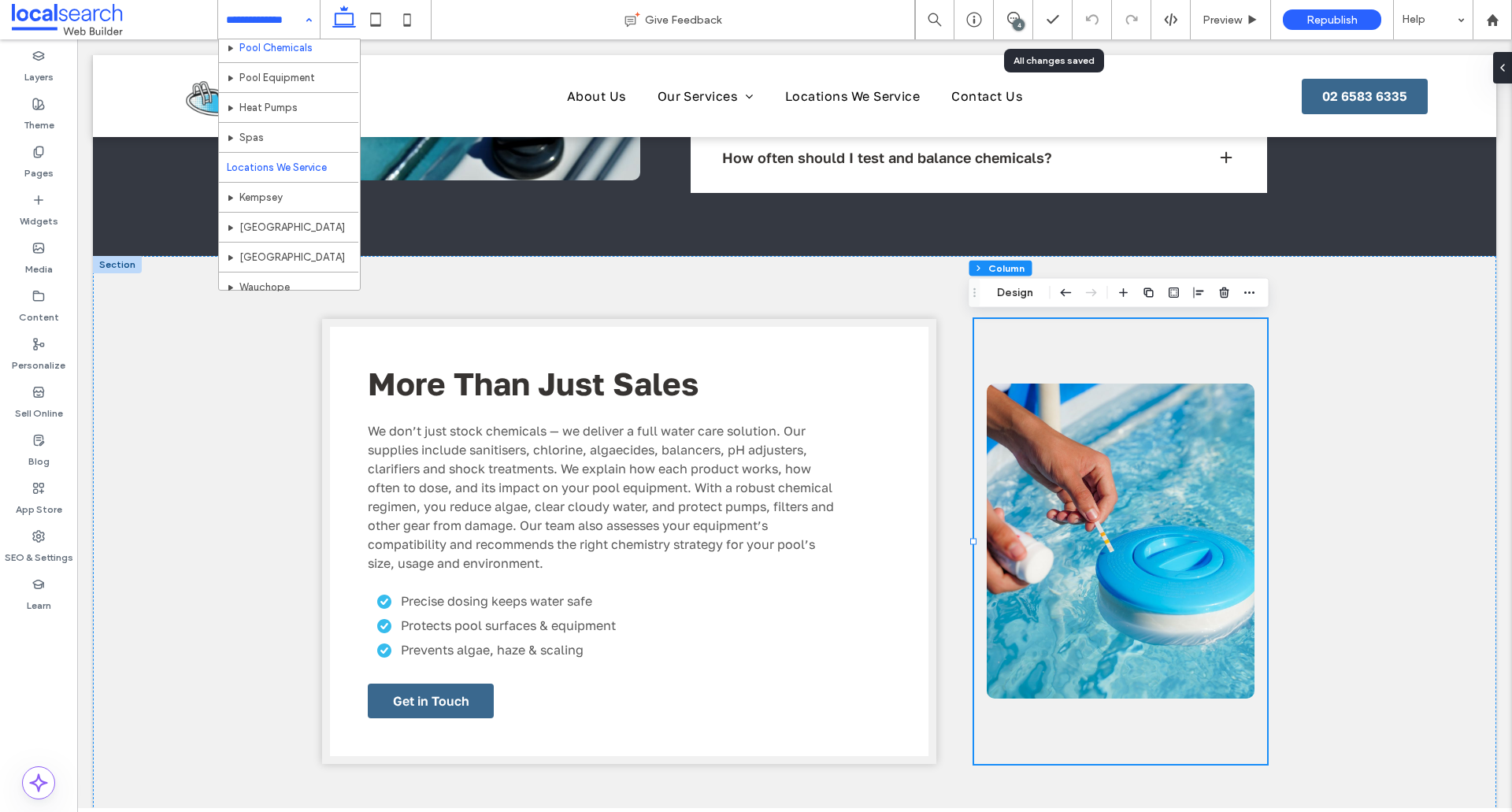
scroll to position [158, 0]
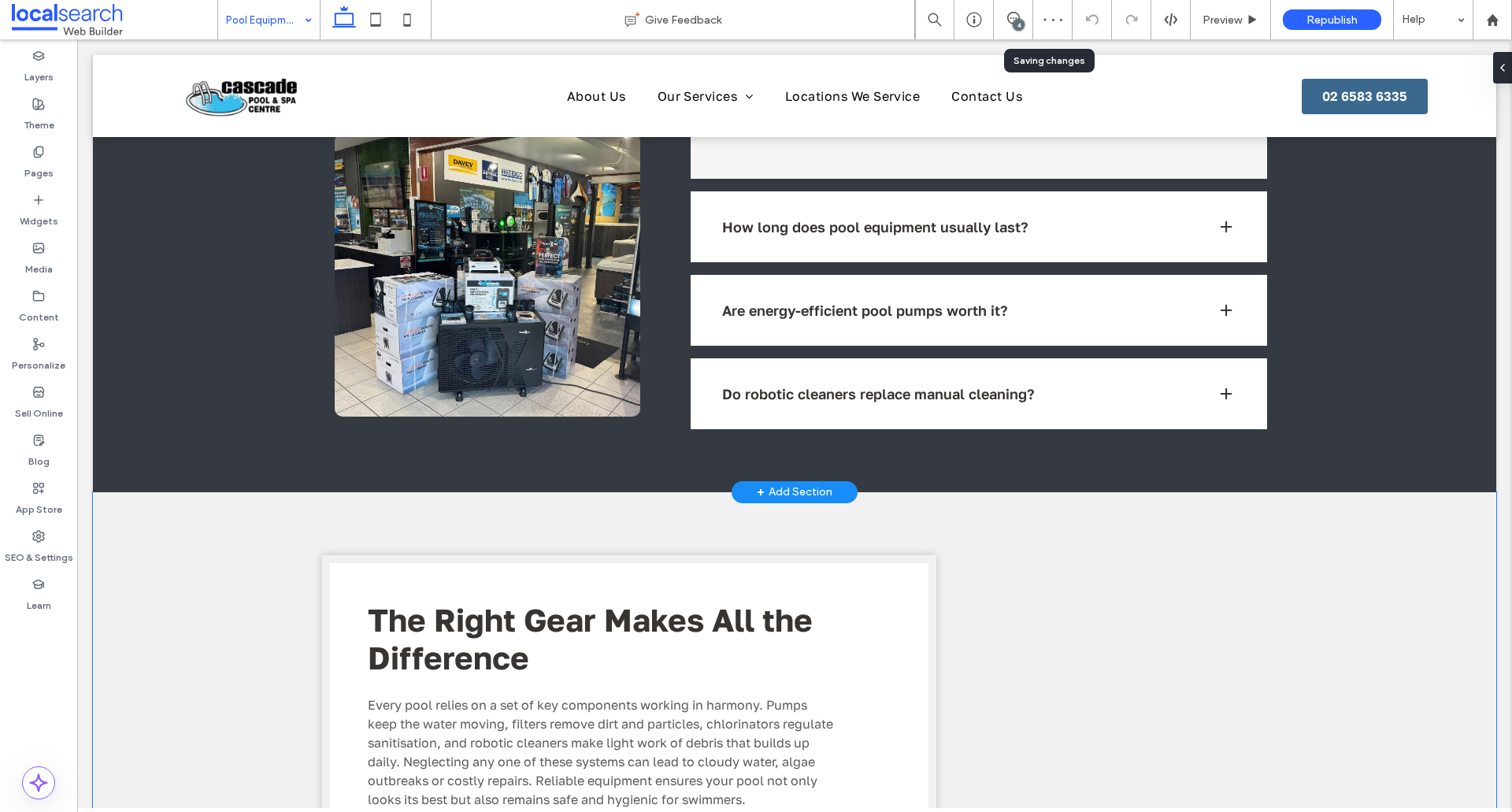
scroll to position [1811, 0]
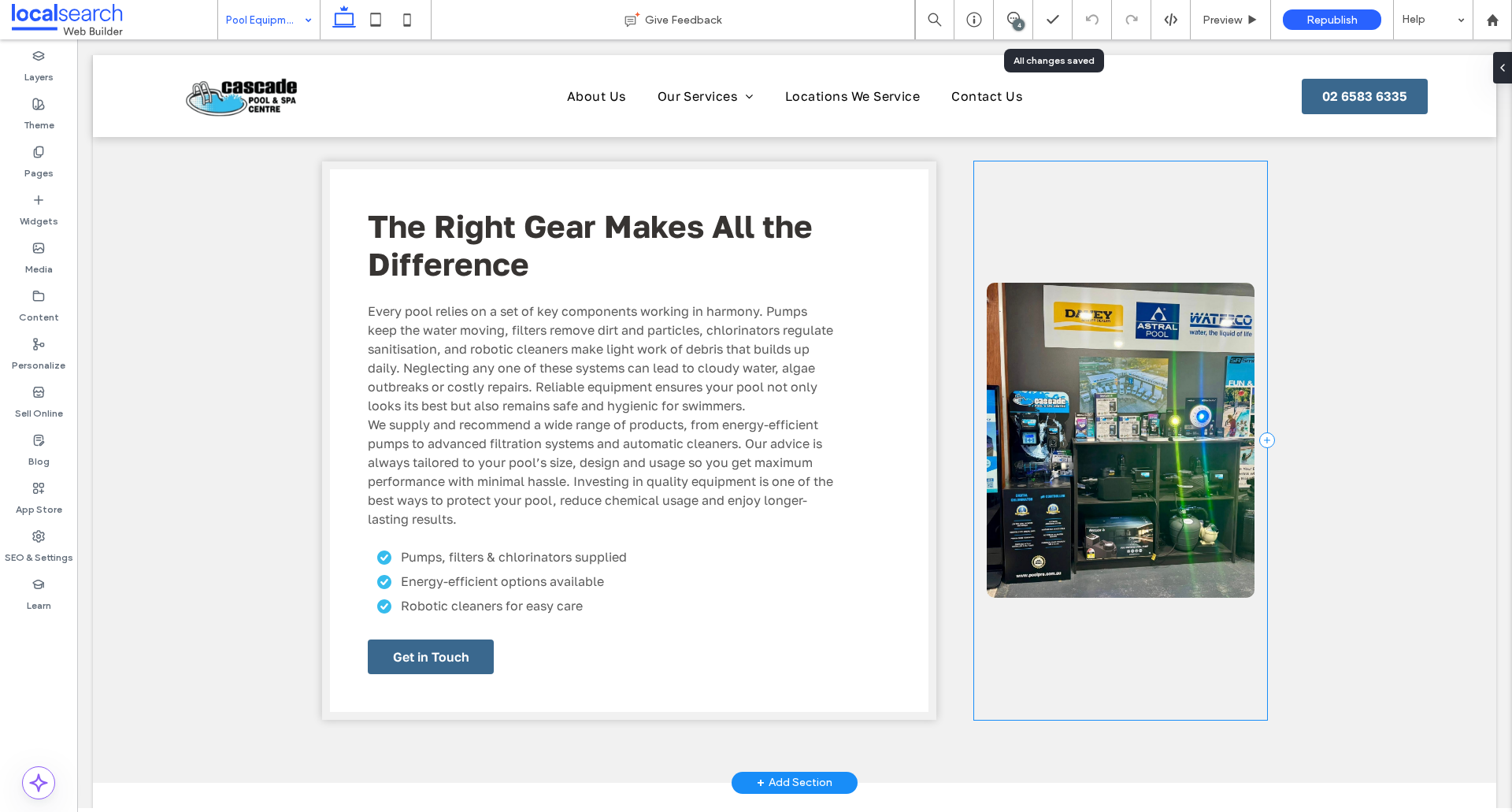
click at [1195, 630] on div at bounding box center [1120, 441] width 293 height 558
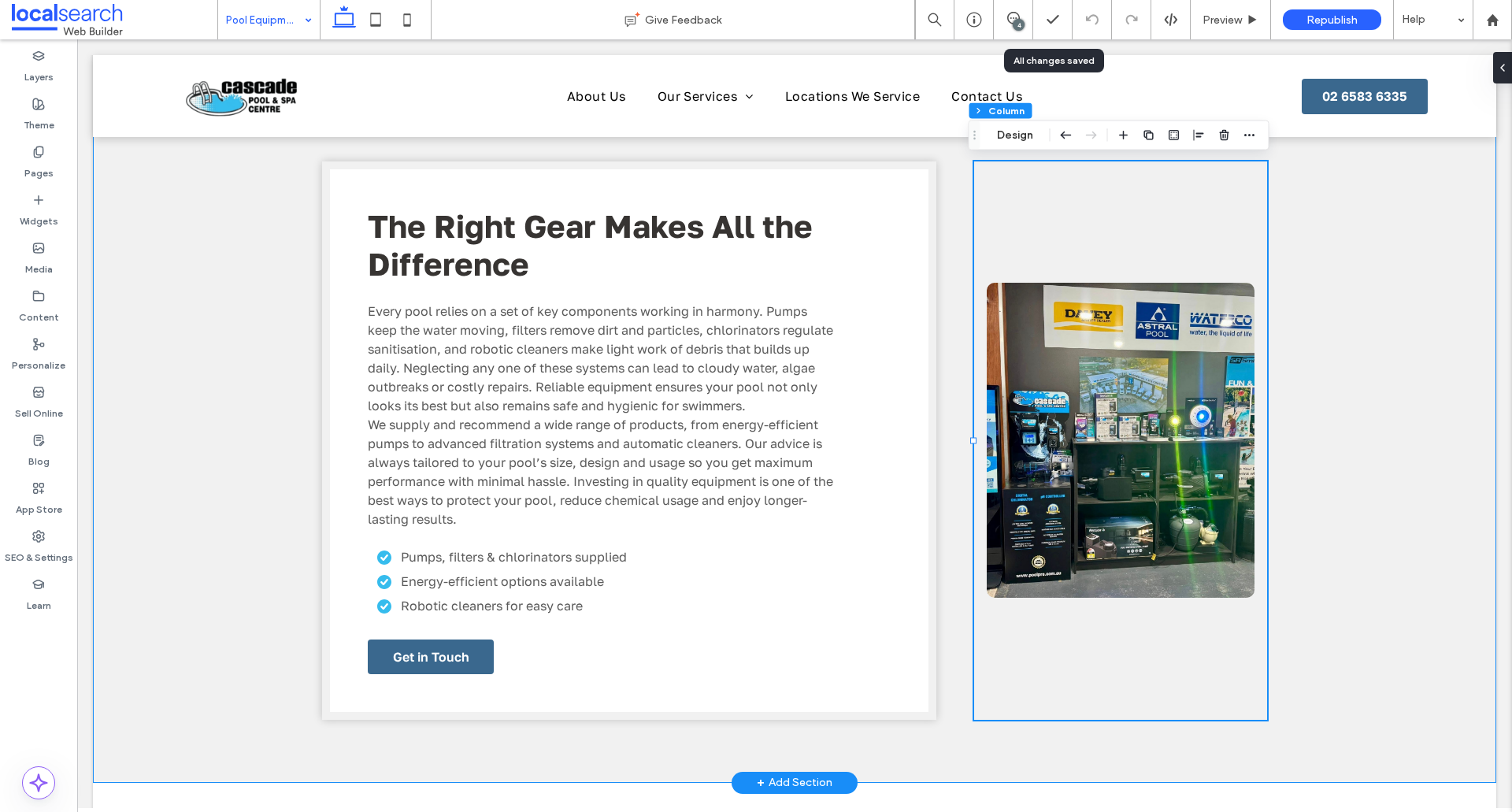
click at [1340, 580] on div "The Right Gear Makes All the Difference Every pool relies on a set of key compo…" at bounding box center [794, 441] width 1403 height 685
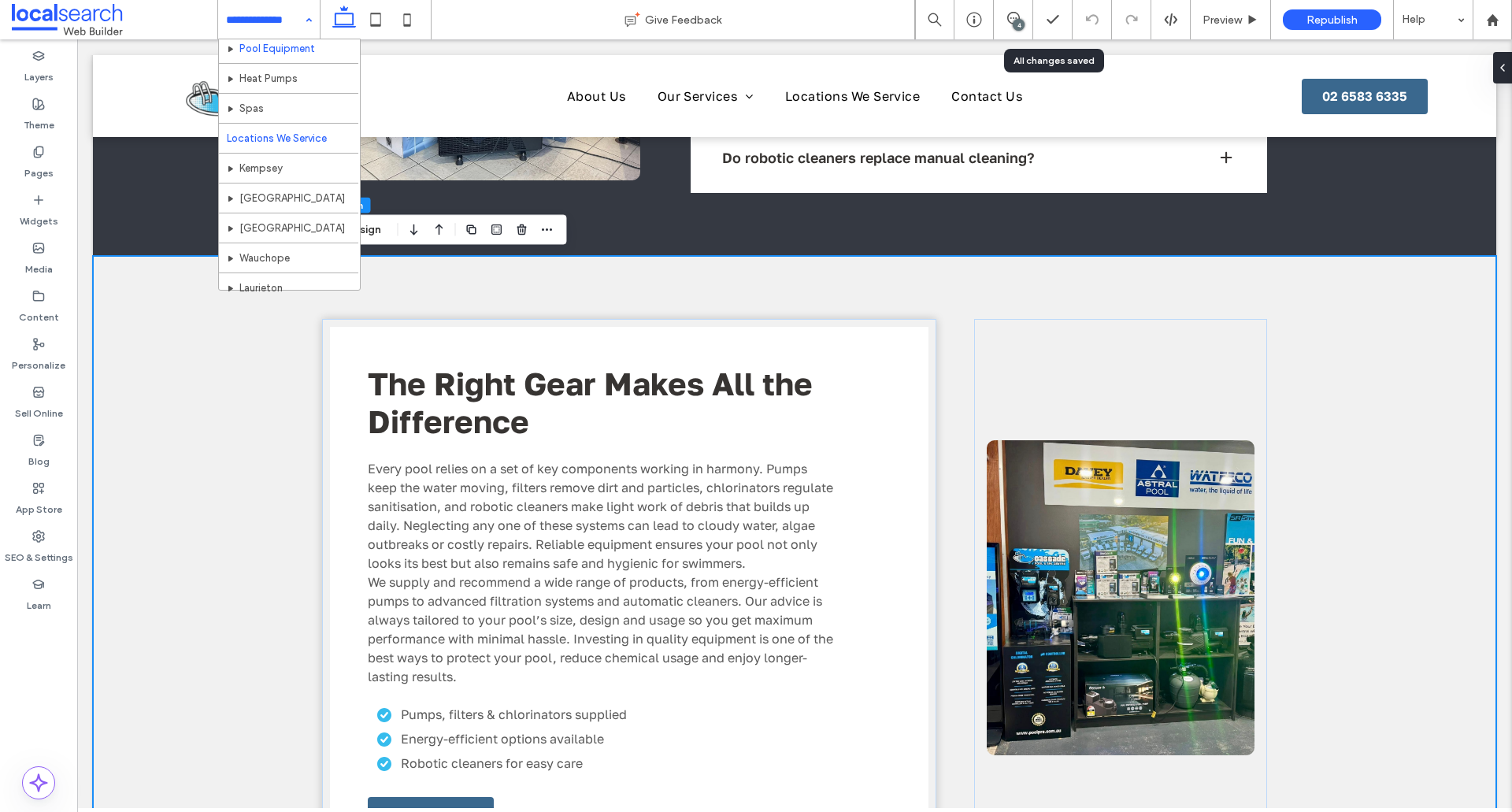
scroll to position [147, 0]
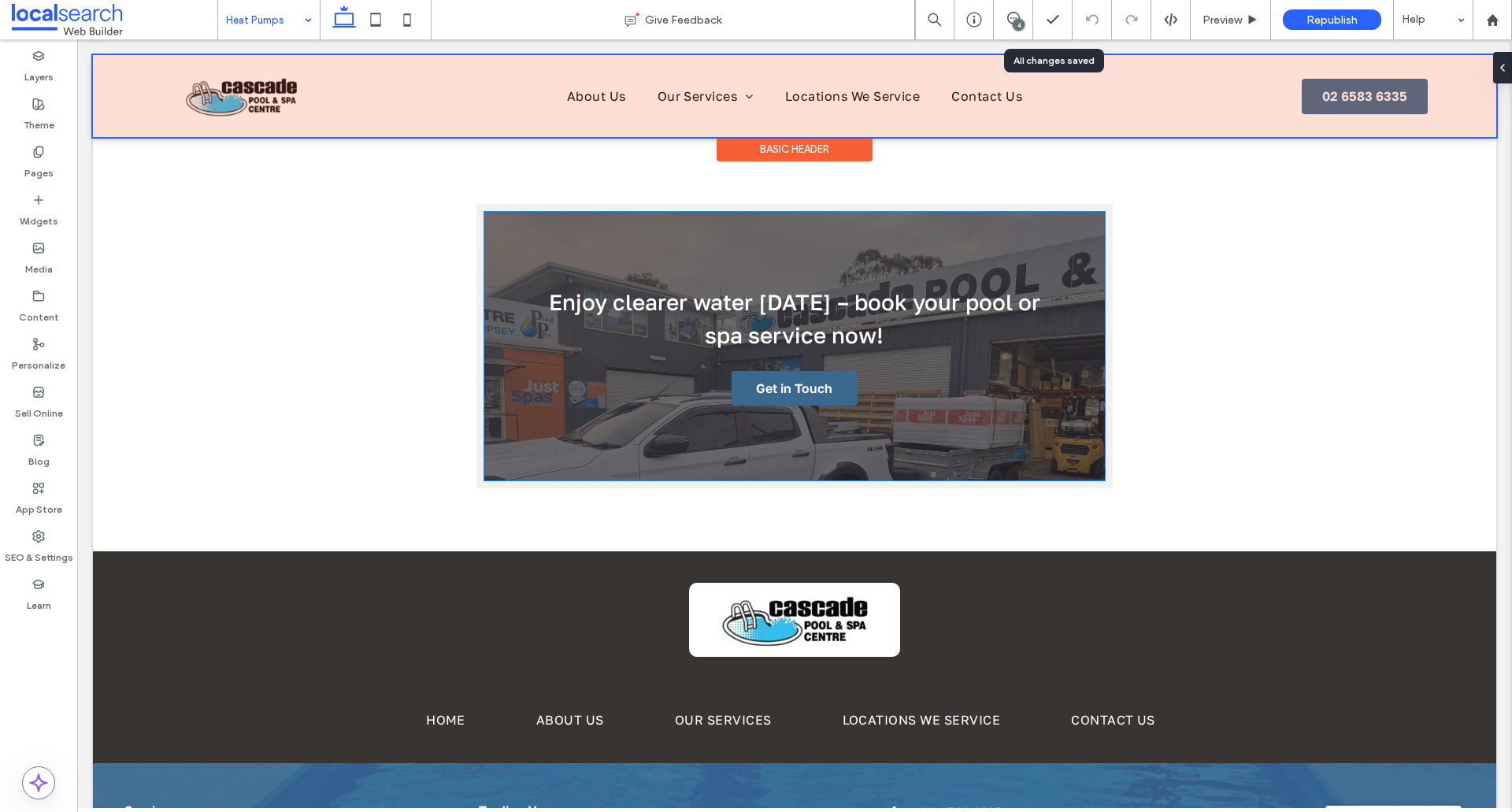
scroll to position [2520, 0]
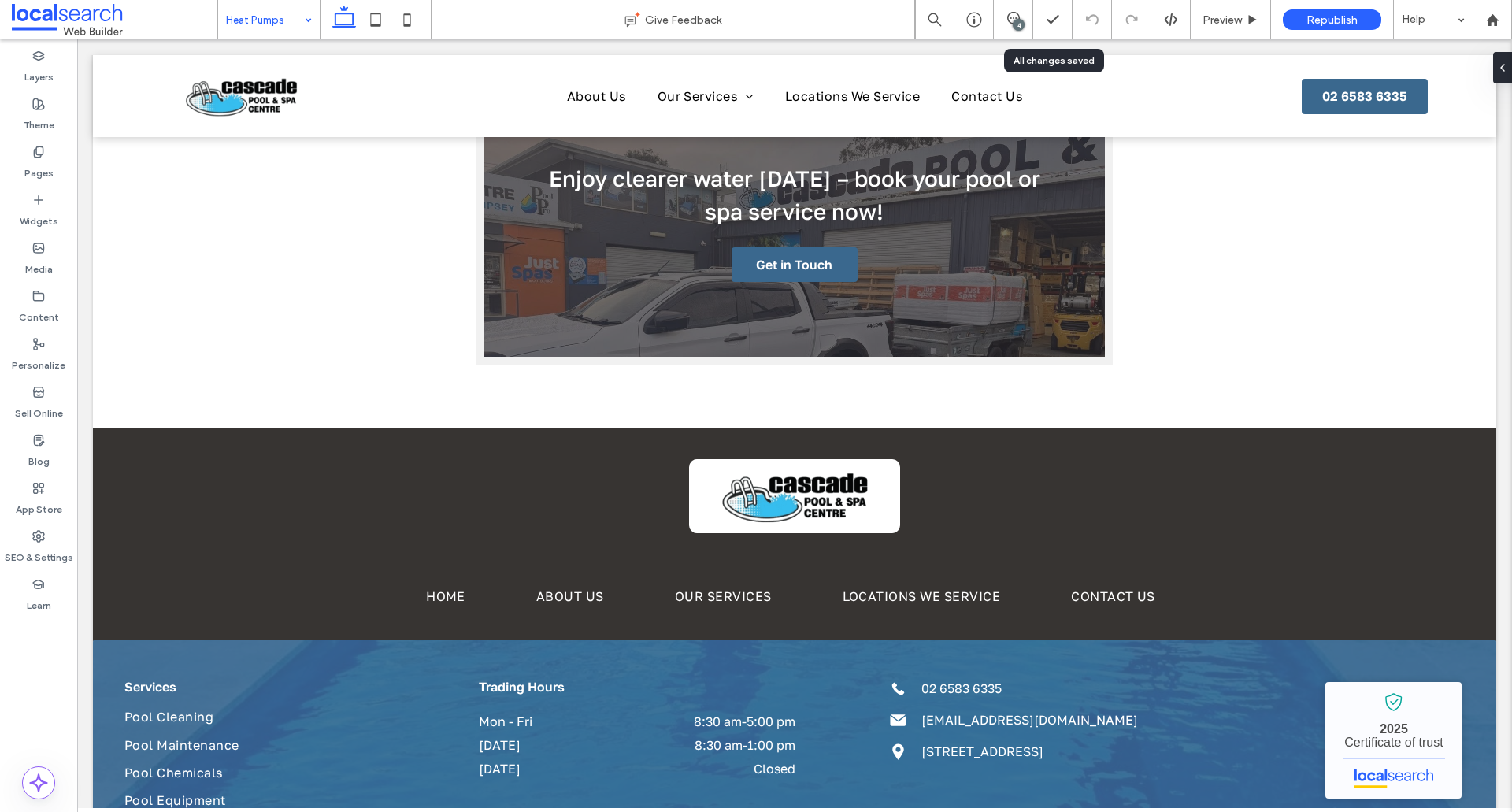
click at [293, 29] on input at bounding box center [264, 20] width 78 height 39
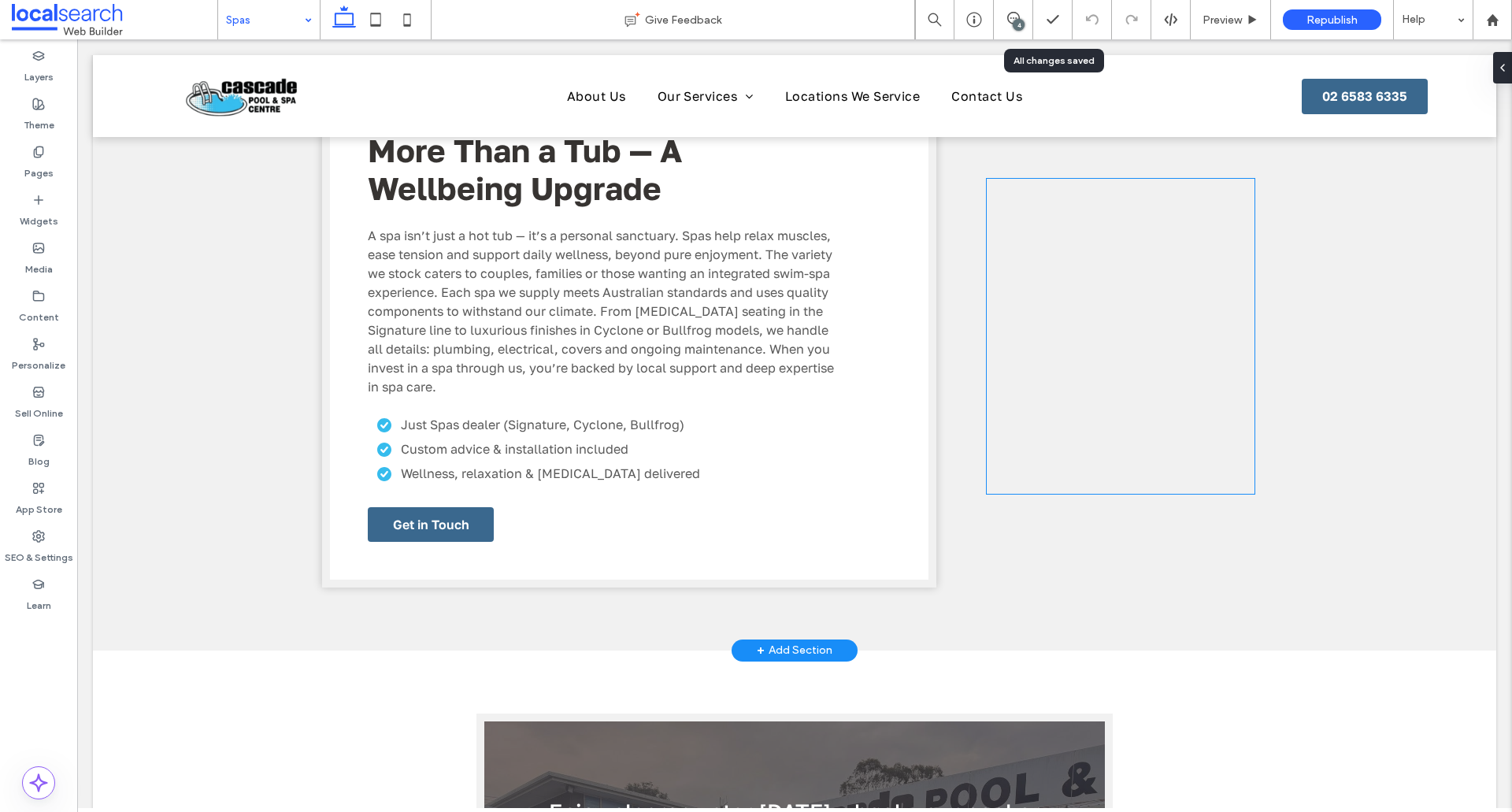
scroll to position [1969, 0]
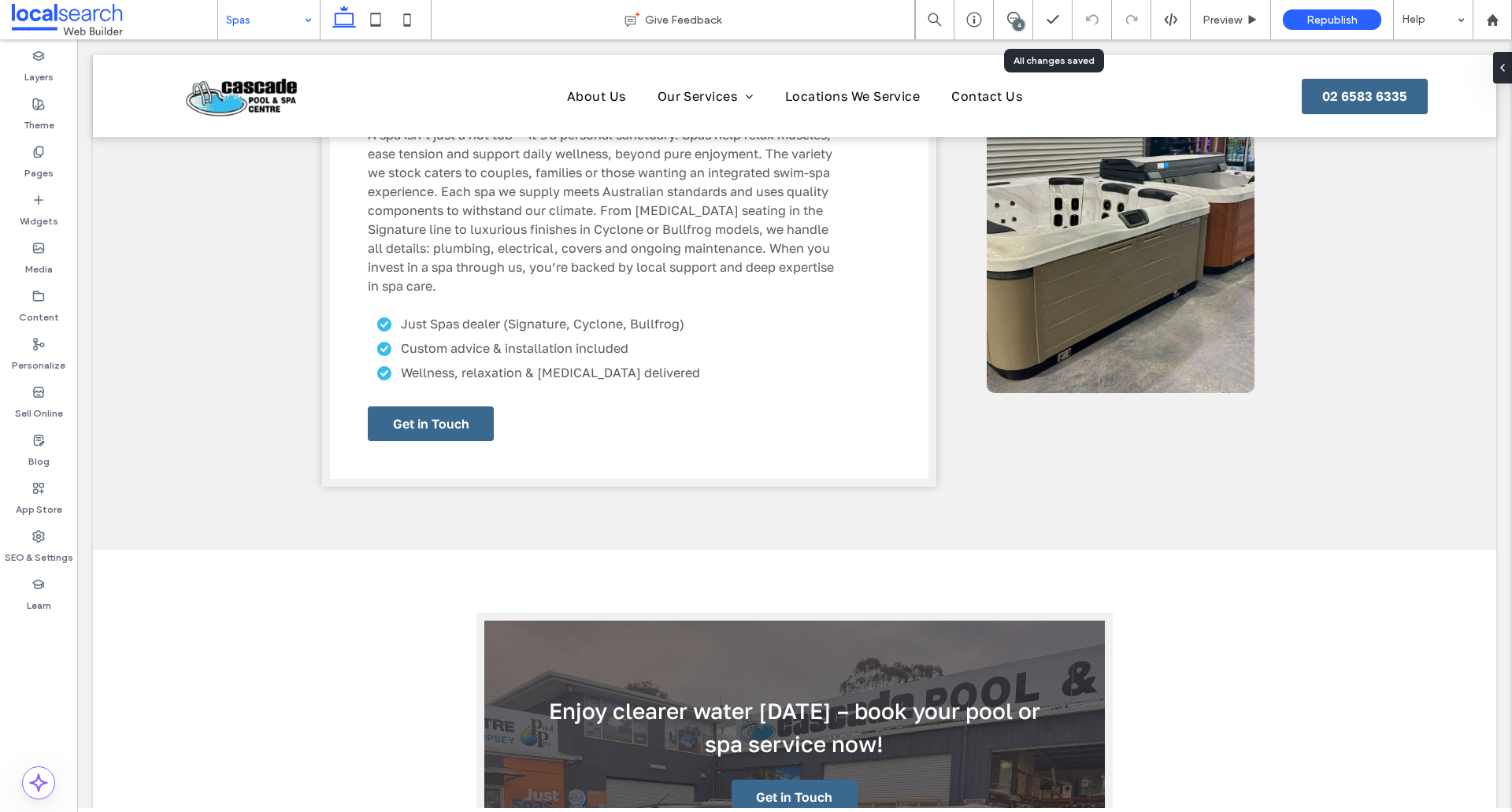
click at [268, 26] on input at bounding box center [264, 20] width 78 height 39
click at [273, 112] on hr at bounding box center [289, 112] width 140 height 1
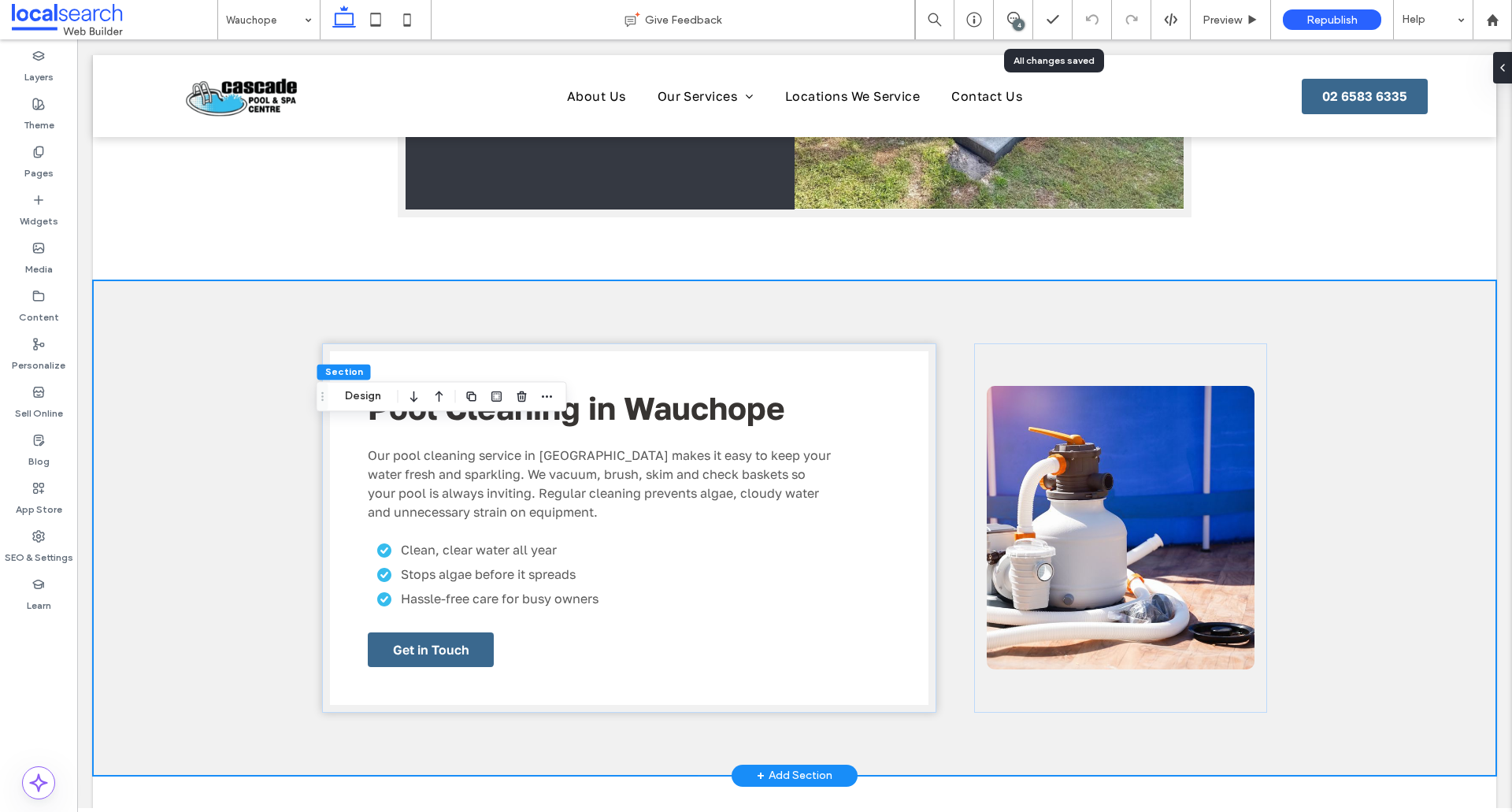
scroll to position [1654, 0]
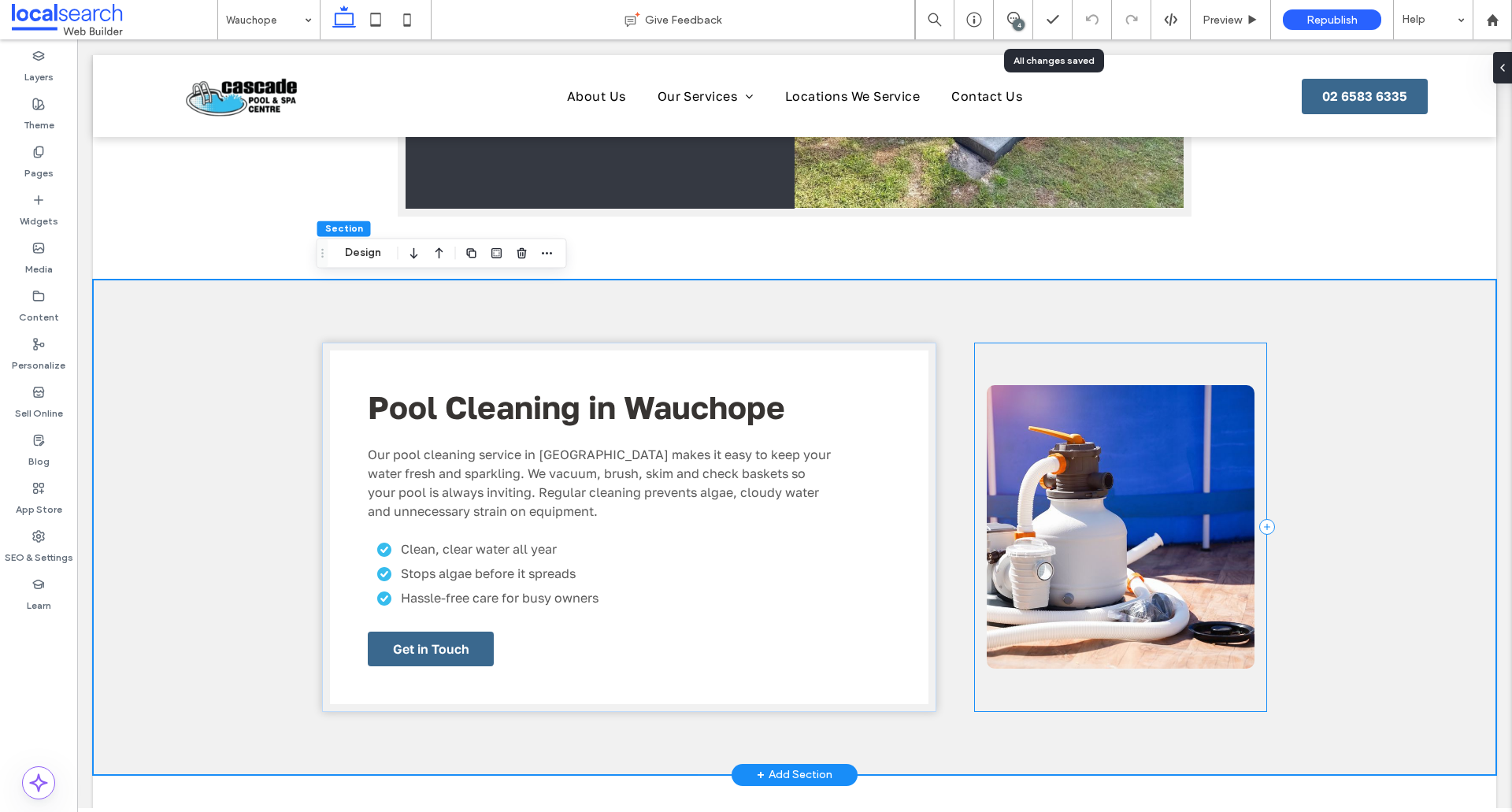
click at [1186, 699] on div at bounding box center [1120, 527] width 293 height 369
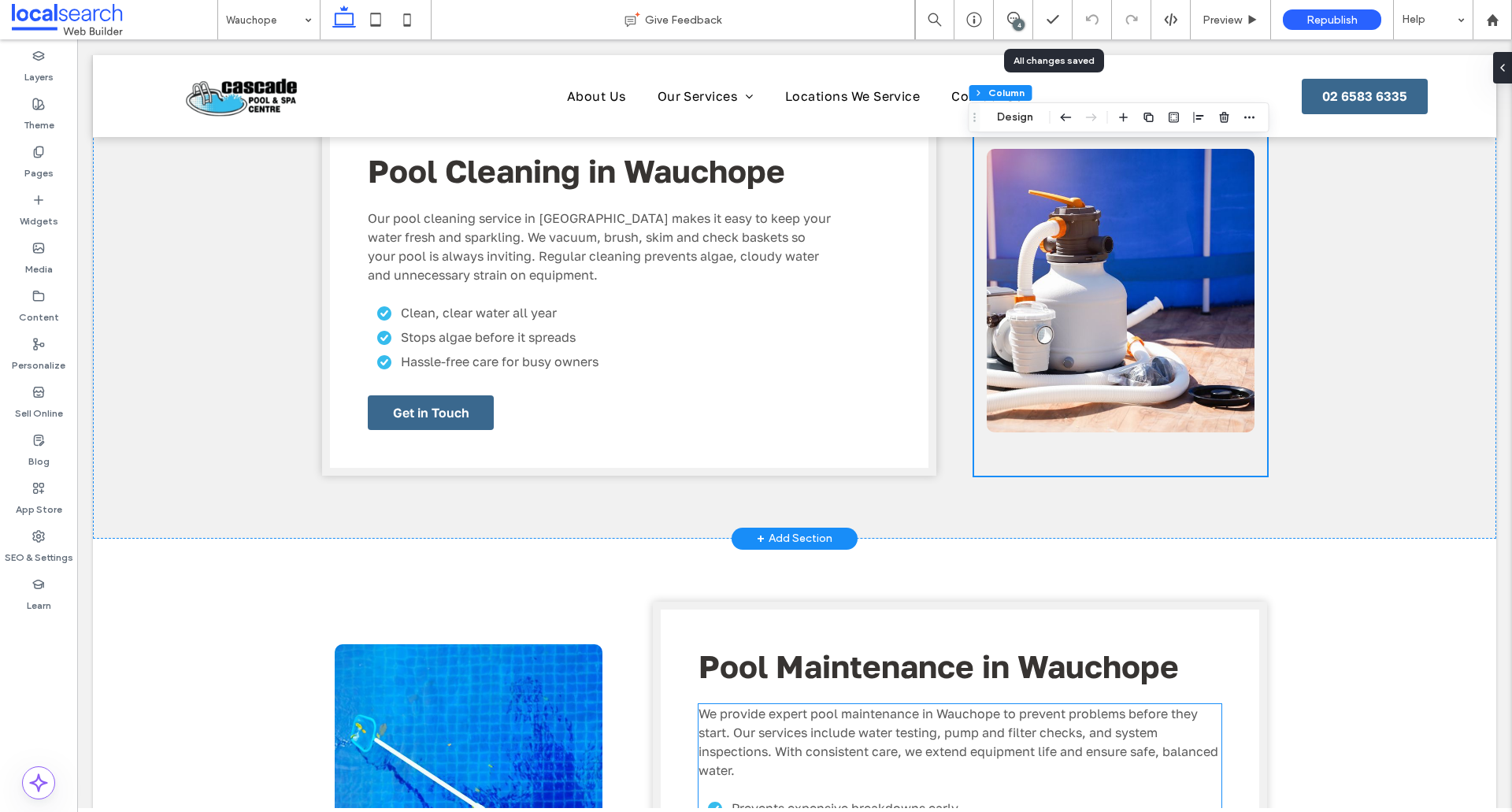
scroll to position [2205, 0]
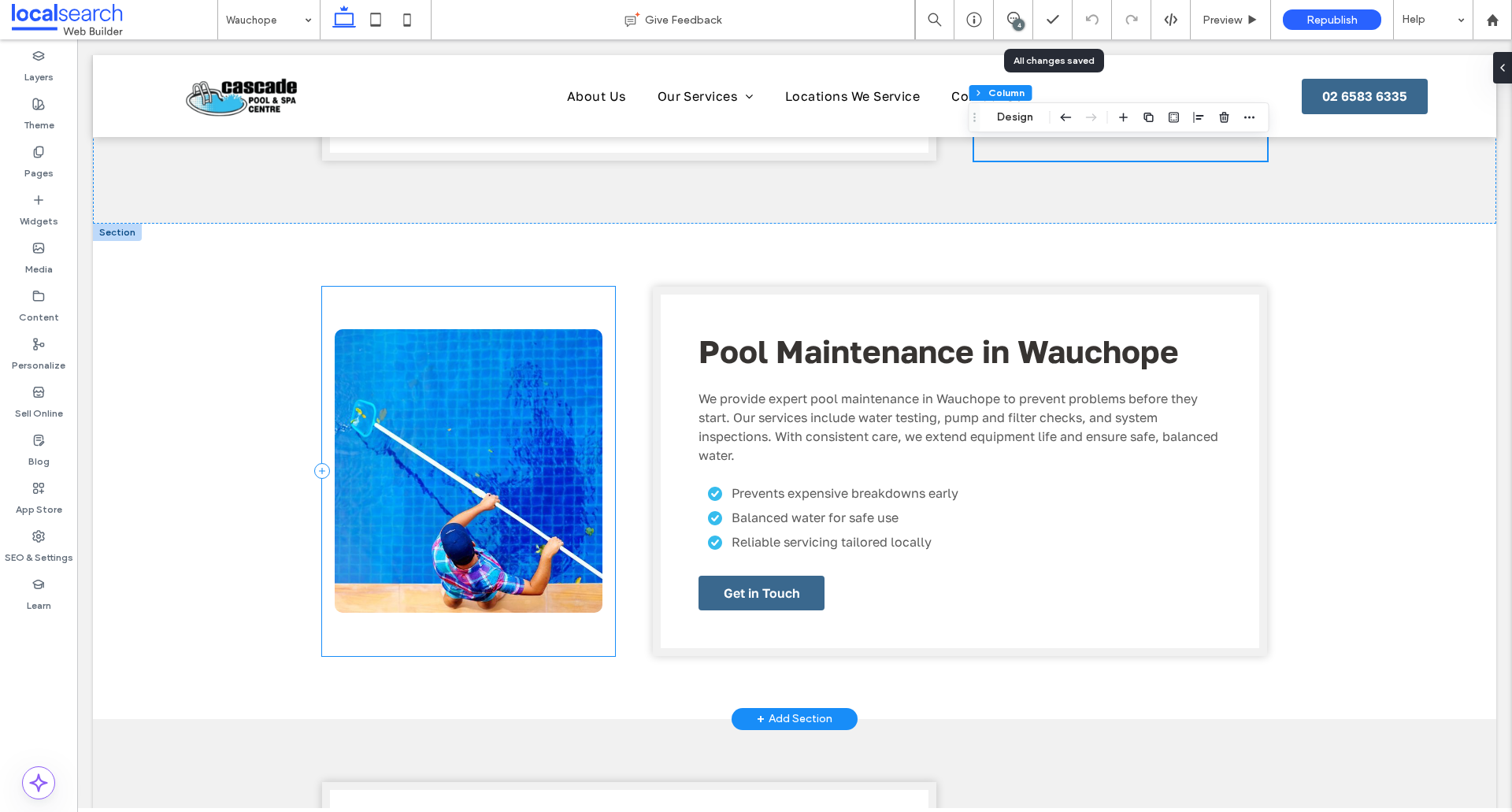
click at [561, 651] on div at bounding box center [468, 471] width 293 height 369
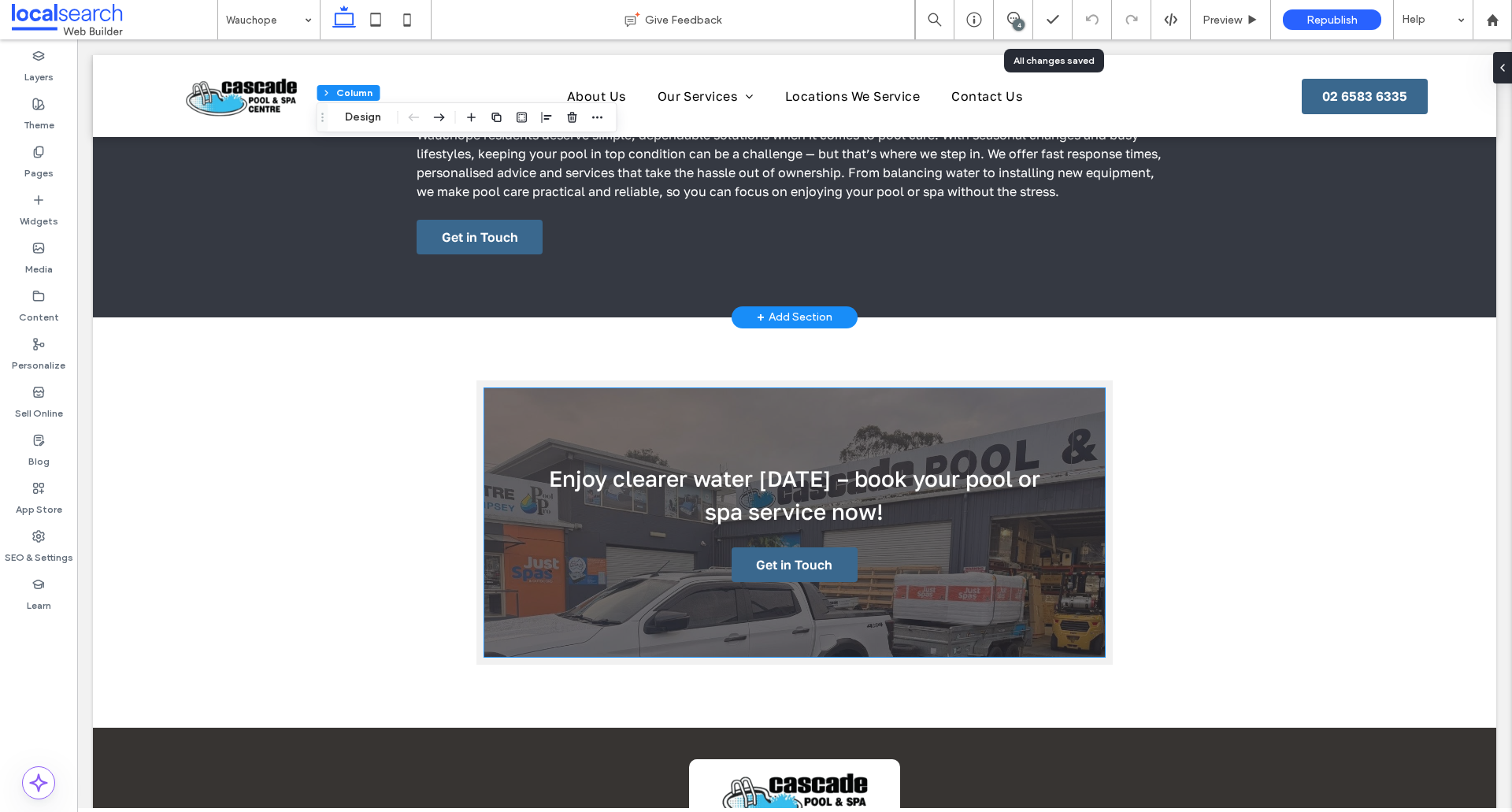
scroll to position [4883, 0]
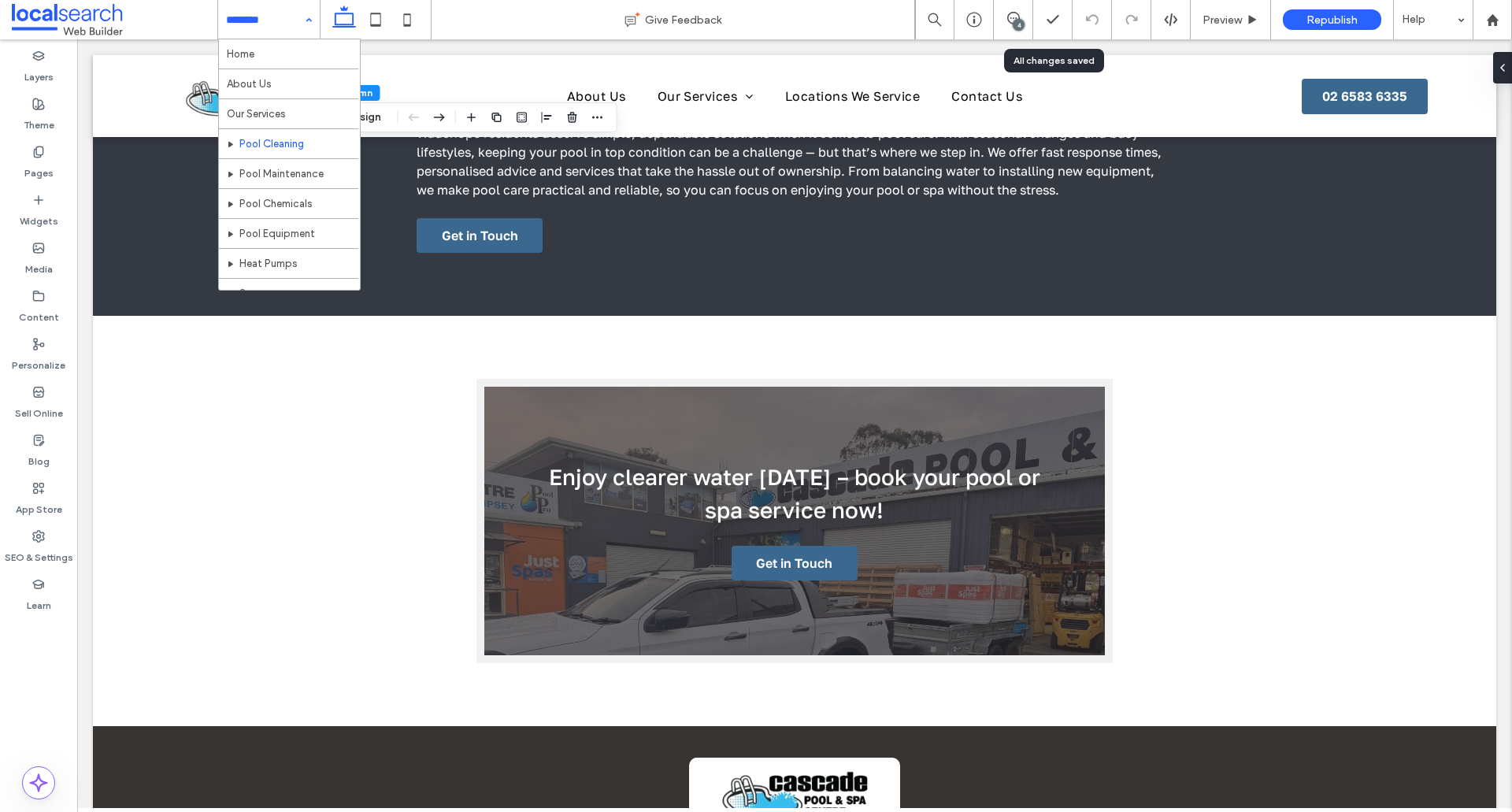
drag, startPoint x: 292, startPoint y: 134, endPoint x: 295, endPoint y: 143, distance: 9.5
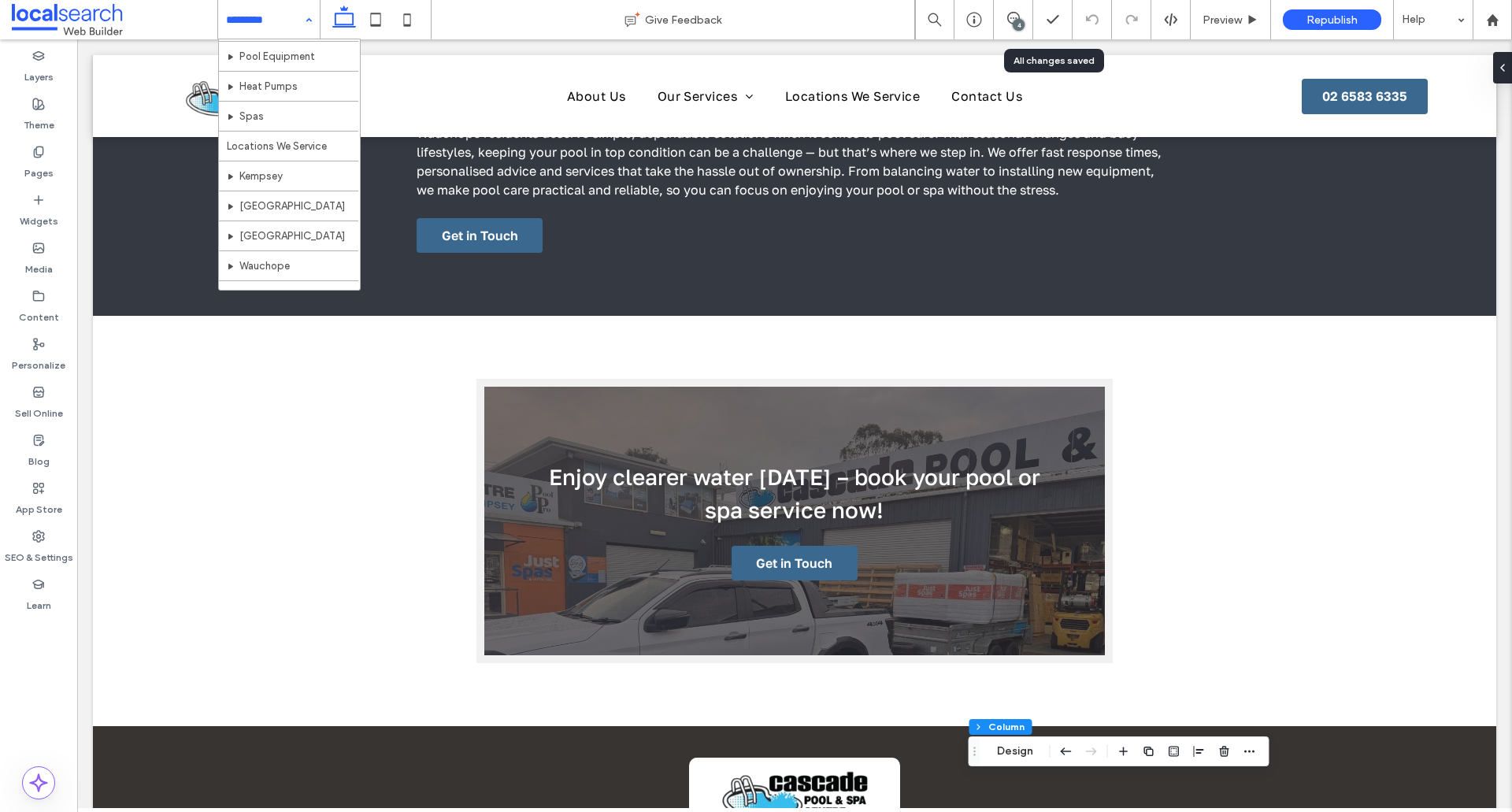
scroll to position [226, 0]
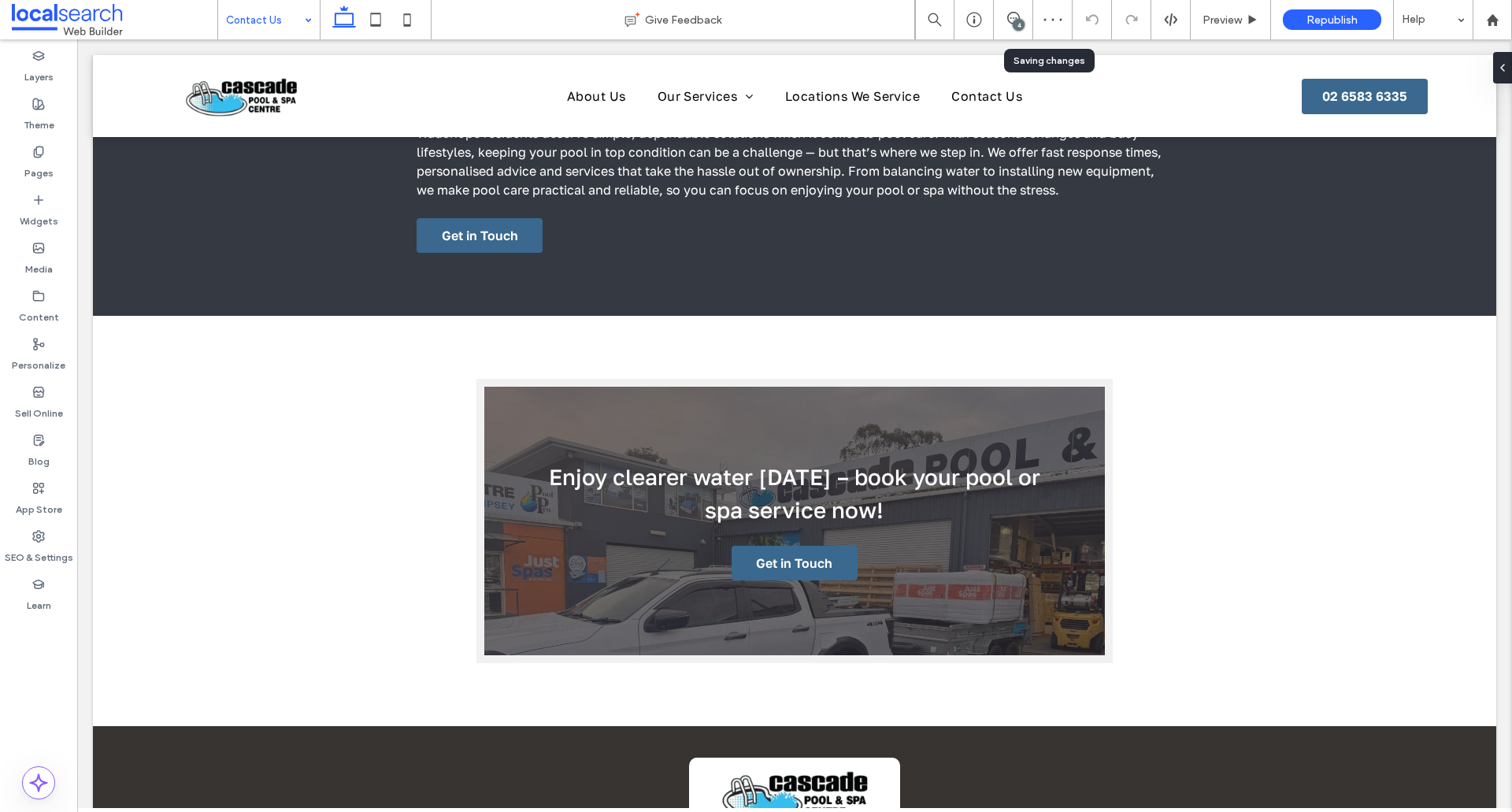
click at [307, 35] on div "Contact Us" at bounding box center [269, 20] width 102 height 39
click at [45, 558] on label "SEO & Settings" at bounding box center [39, 553] width 68 height 22
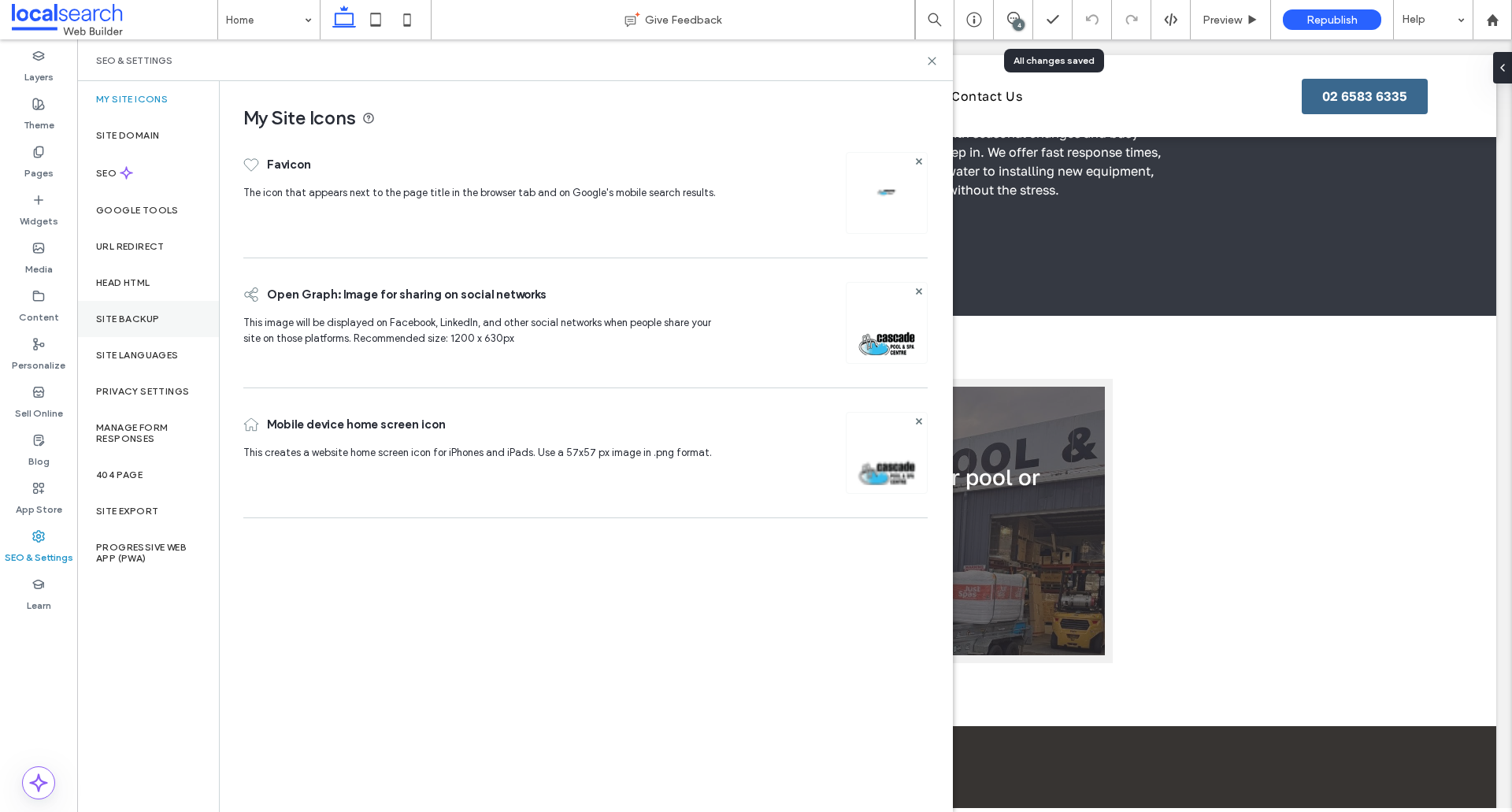
click at [162, 312] on div "Site Backup" at bounding box center [148, 319] width 142 height 36
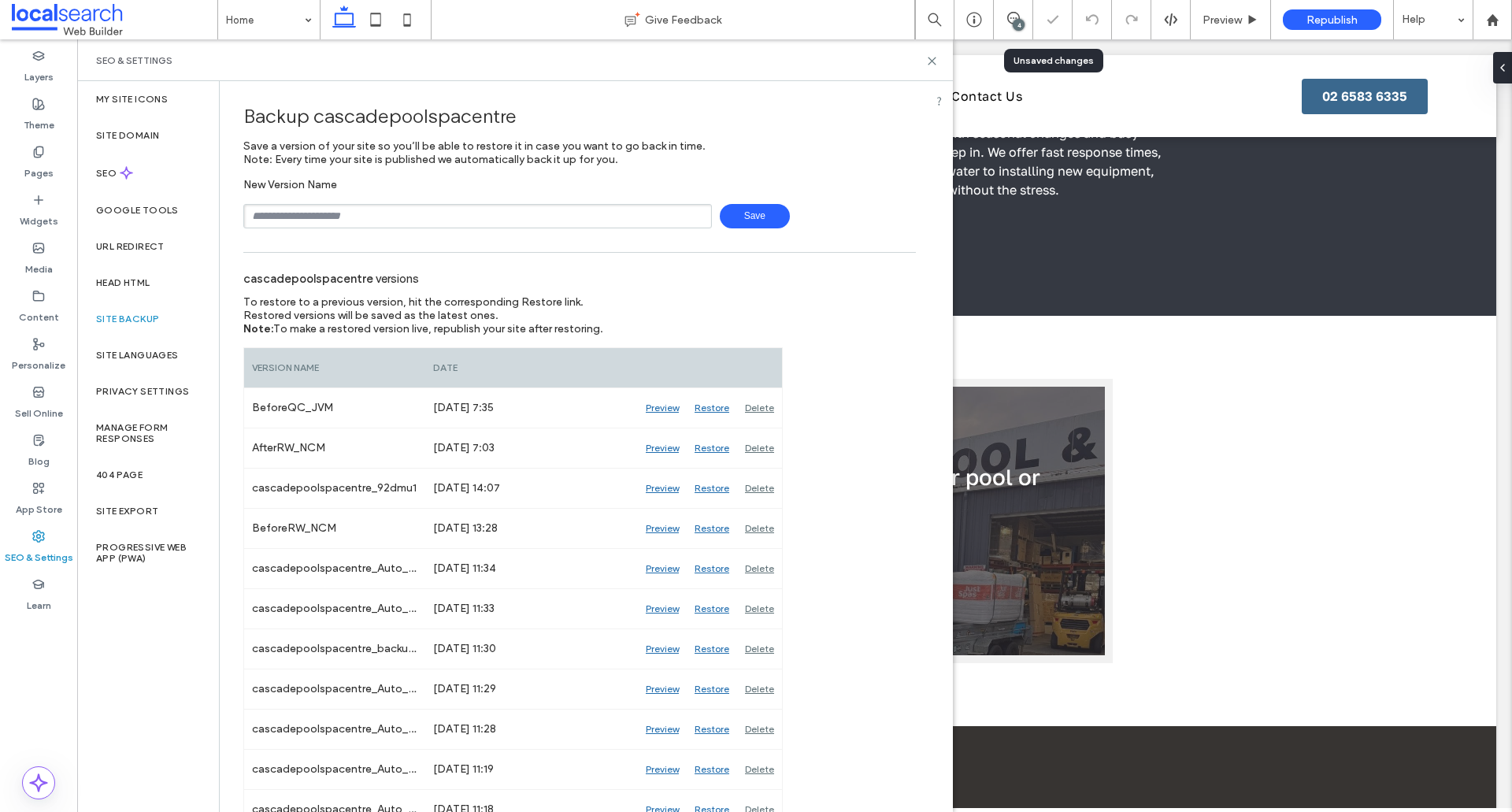
click at [362, 213] on input "text" at bounding box center [477, 216] width 469 height 25
type input "**********"
click at [758, 210] on span "Save" at bounding box center [754, 216] width 70 height 25
click at [932, 60] on use at bounding box center [932, 61] width 7 height 7
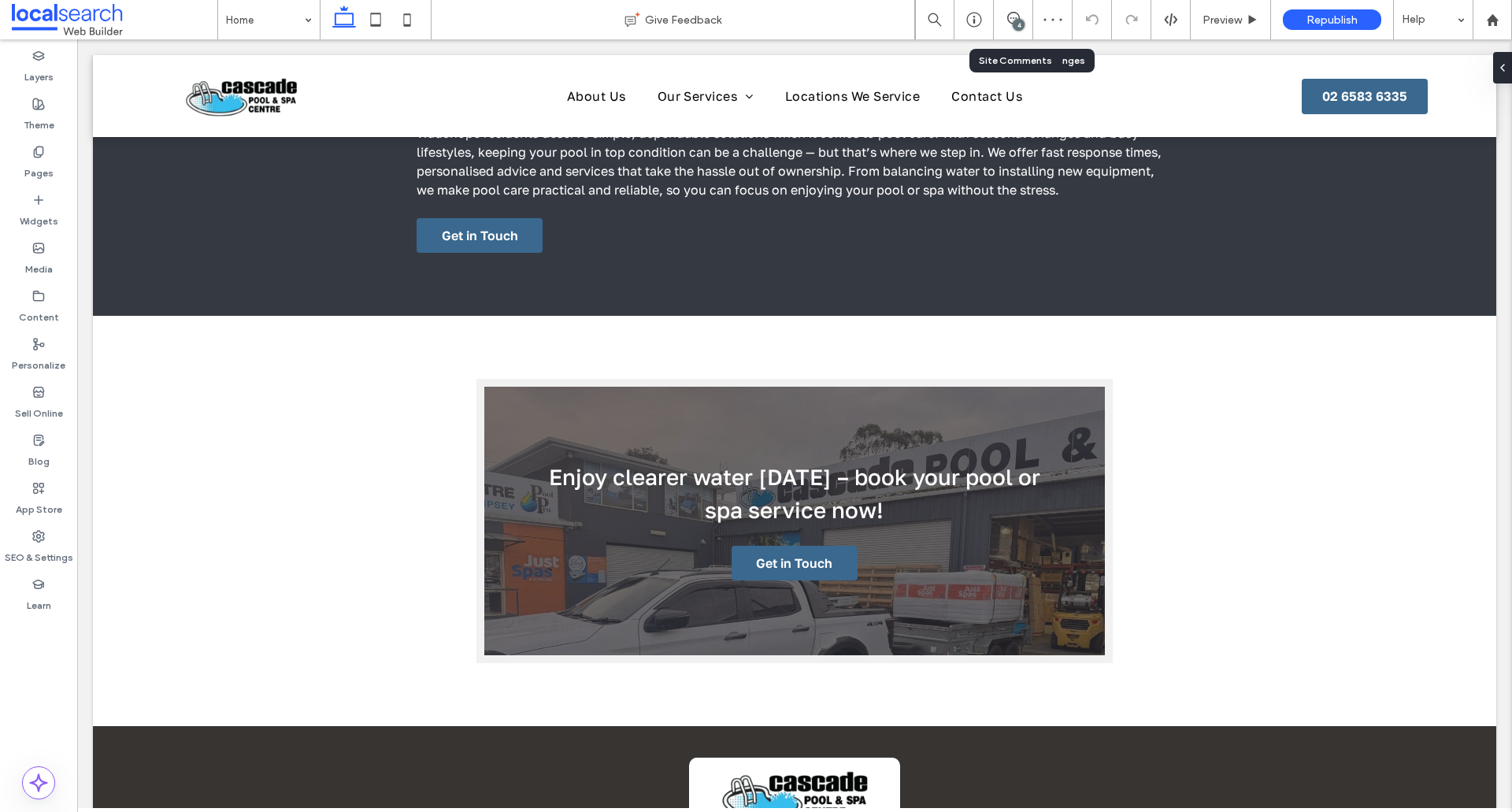
click at [1007, 25] on div "4" at bounding box center [1012, 19] width 39 height 16
click at [1499, 73] on icon at bounding box center [1501, 67] width 12 height 12
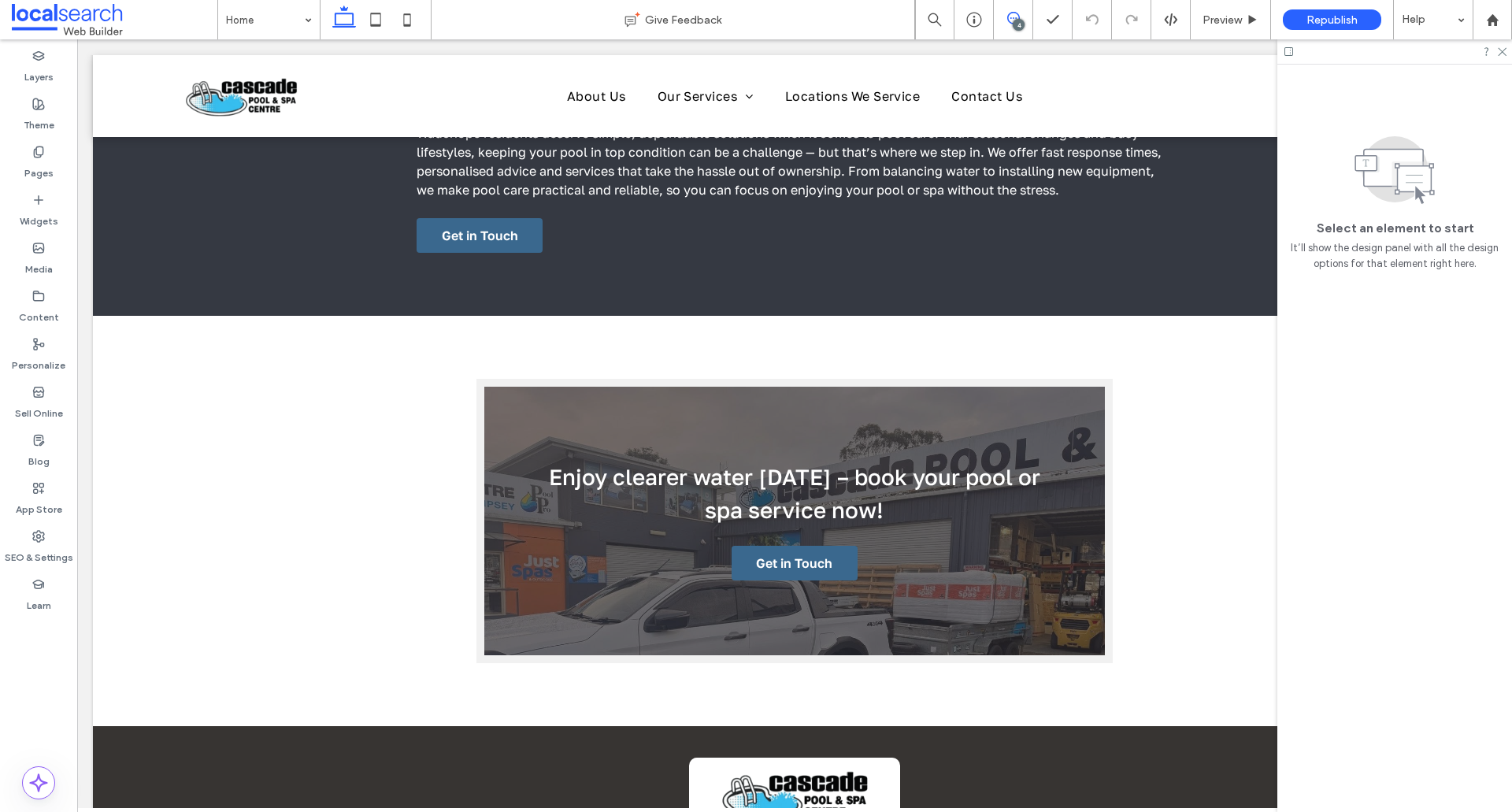
click at [999, 21] on span at bounding box center [1012, 17] width 39 height 12
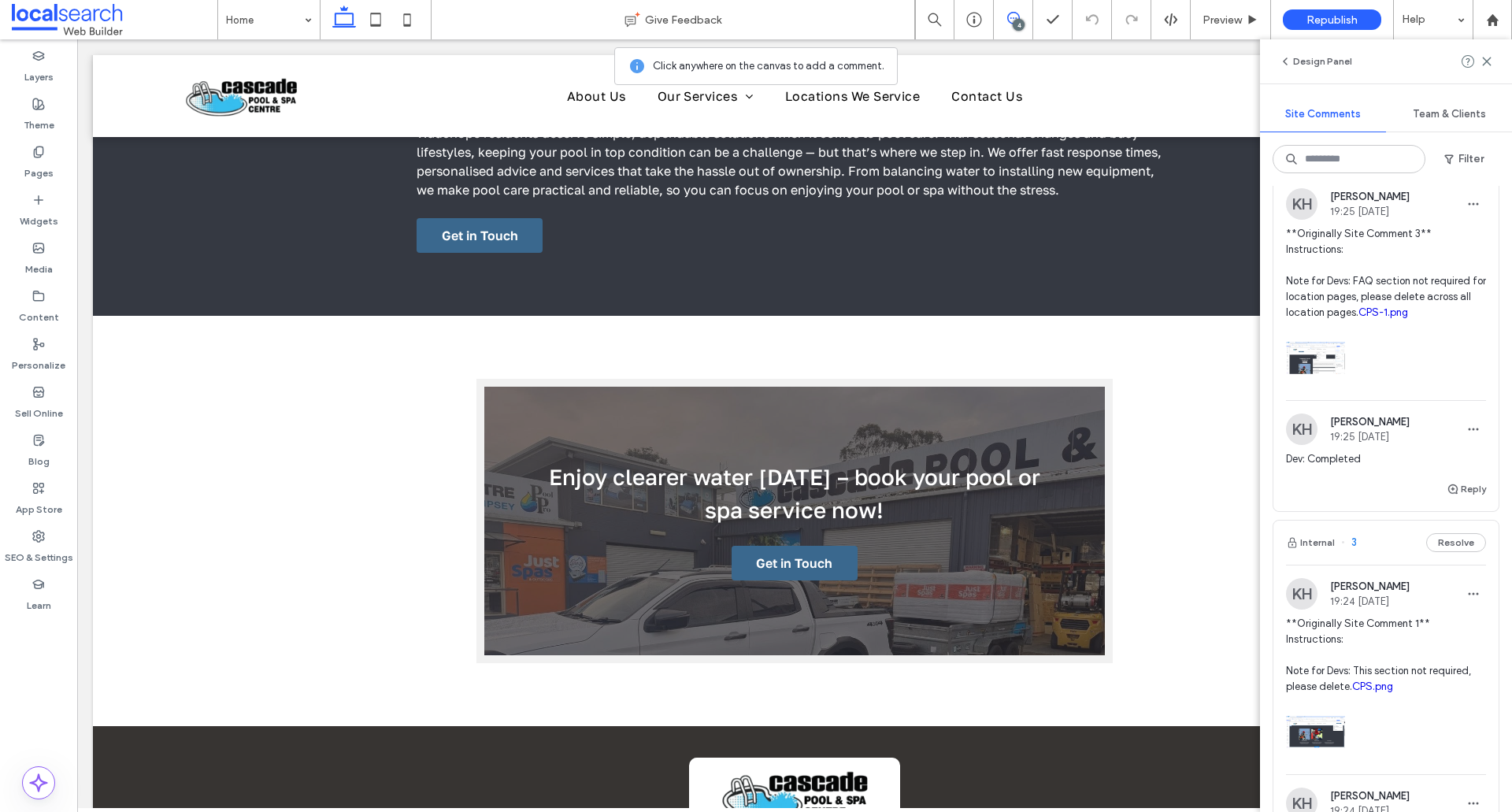
scroll to position [551, 0]
